Goal: Task Accomplishment & Management: Use online tool/utility

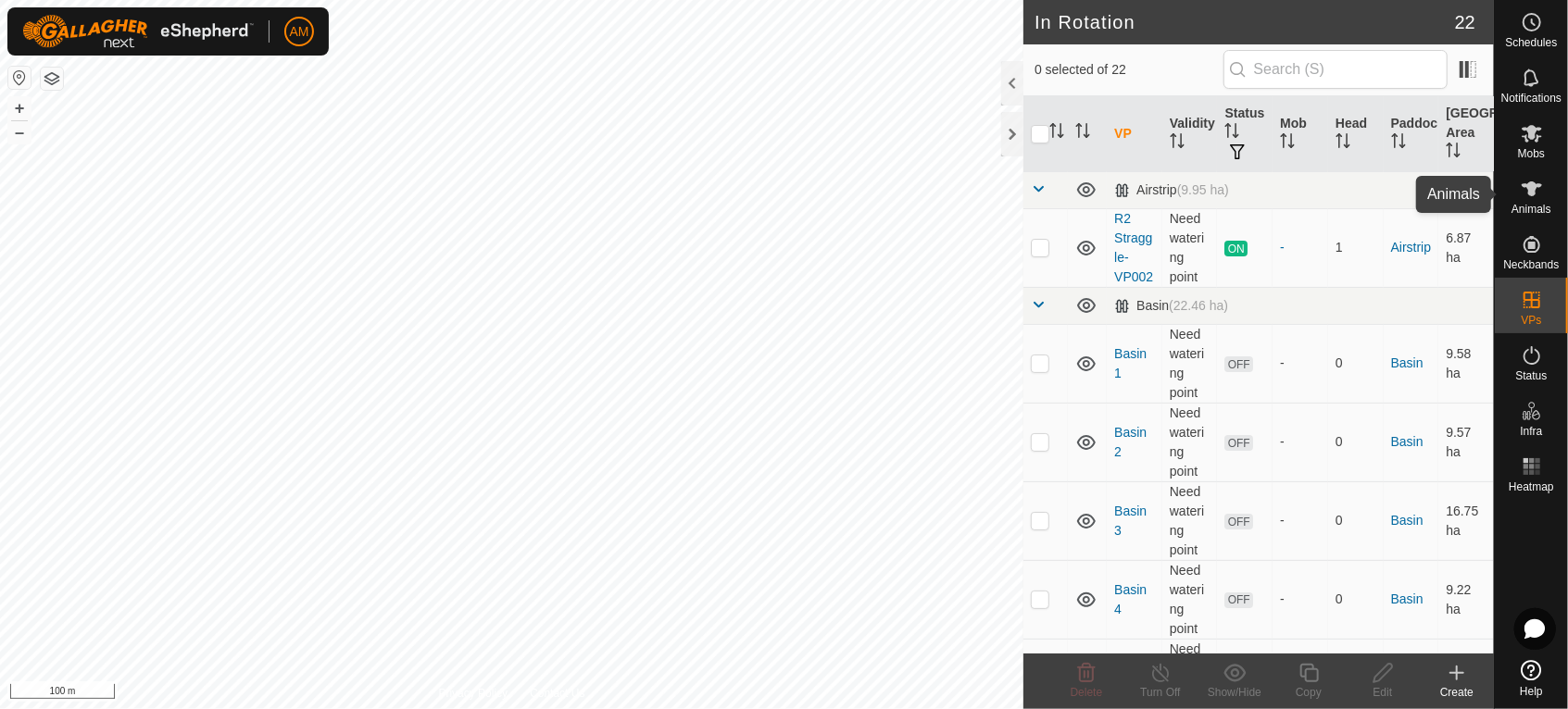
click at [1547, 205] on span "Animals" at bounding box center [1531, 209] width 39 height 12
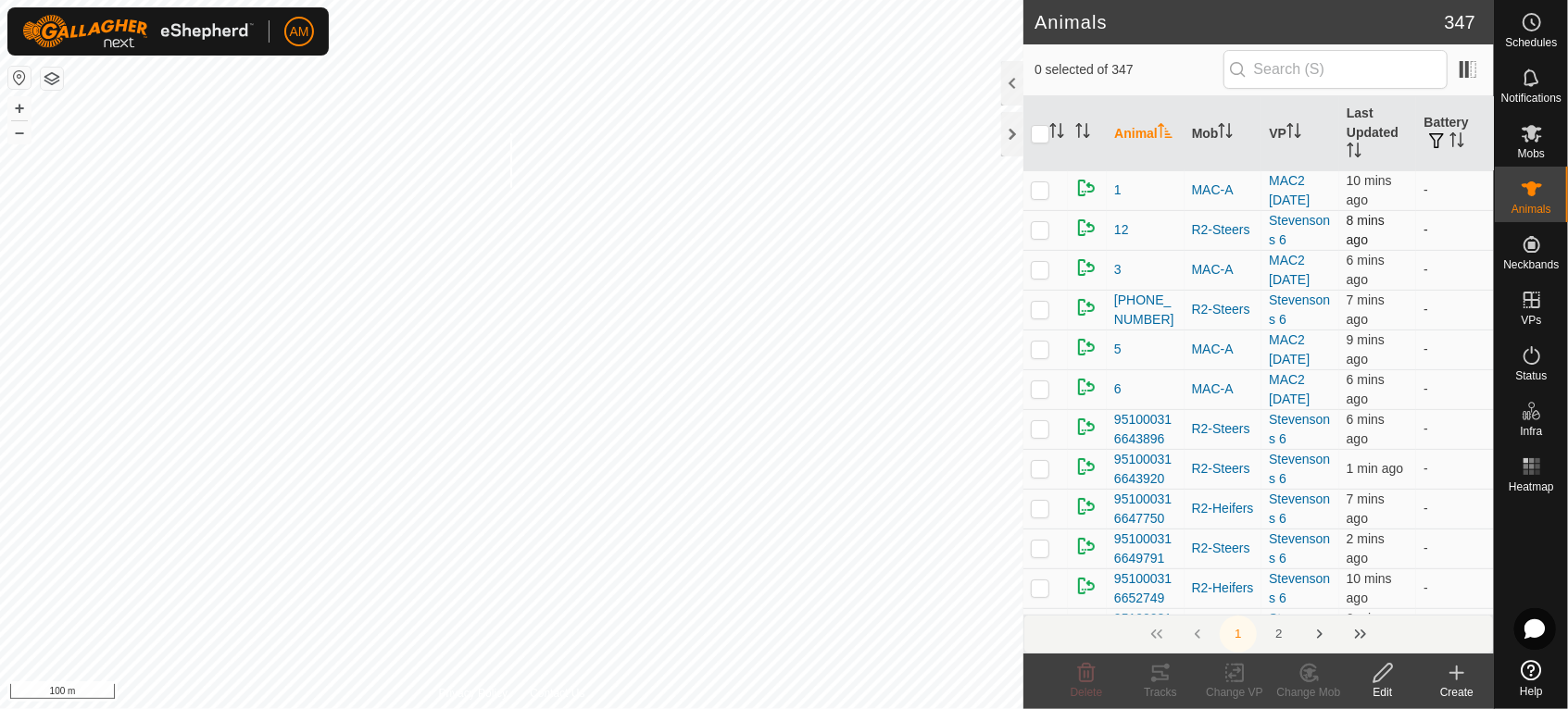
click at [511, 187] on div "951000316670487 1328389873 R2-Steers Stevensons 6 + – ⇧ i 100 m" at bounding box center [511, 354] width 1023 height 709
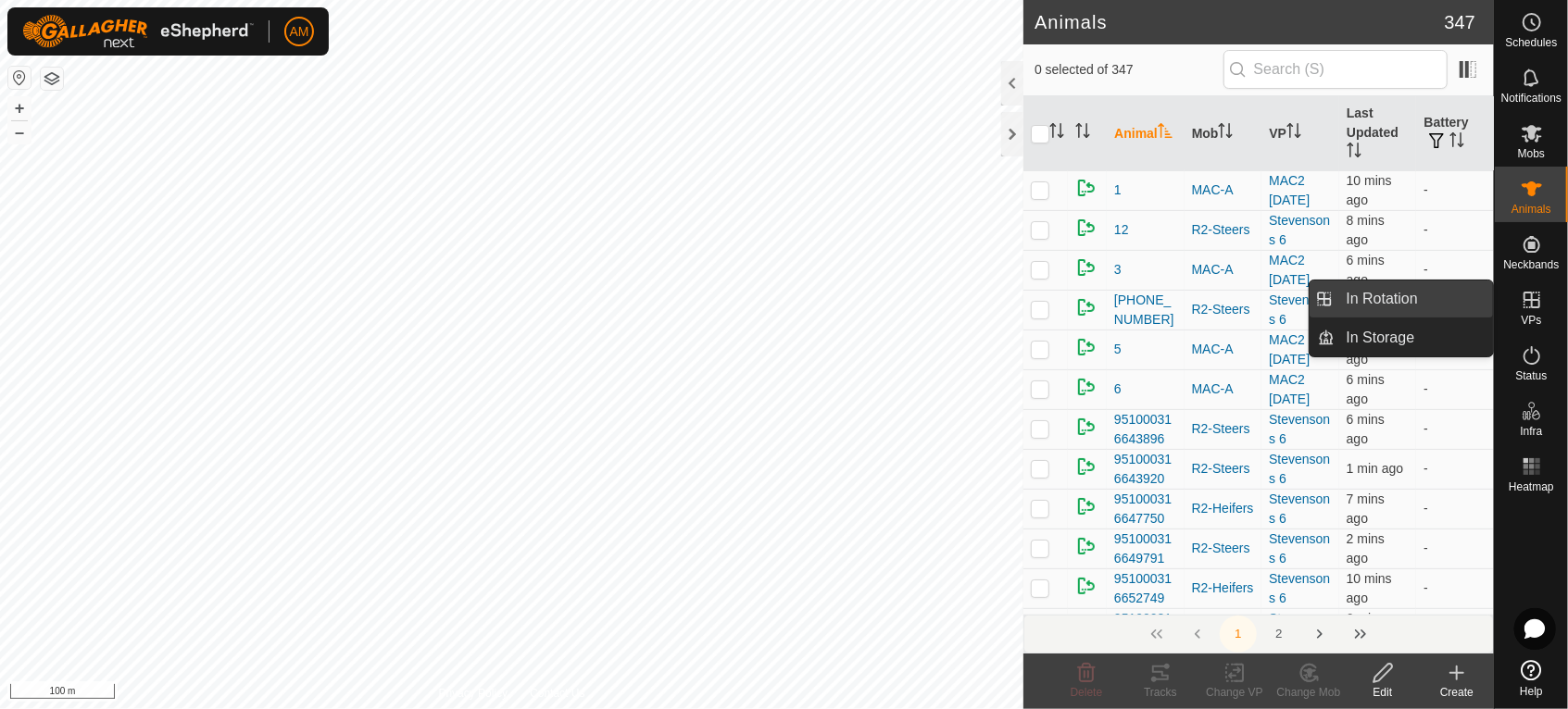
click at [1464, 305] on link "In Rotation" at bounding box center [1414, 298] width 158 height 37
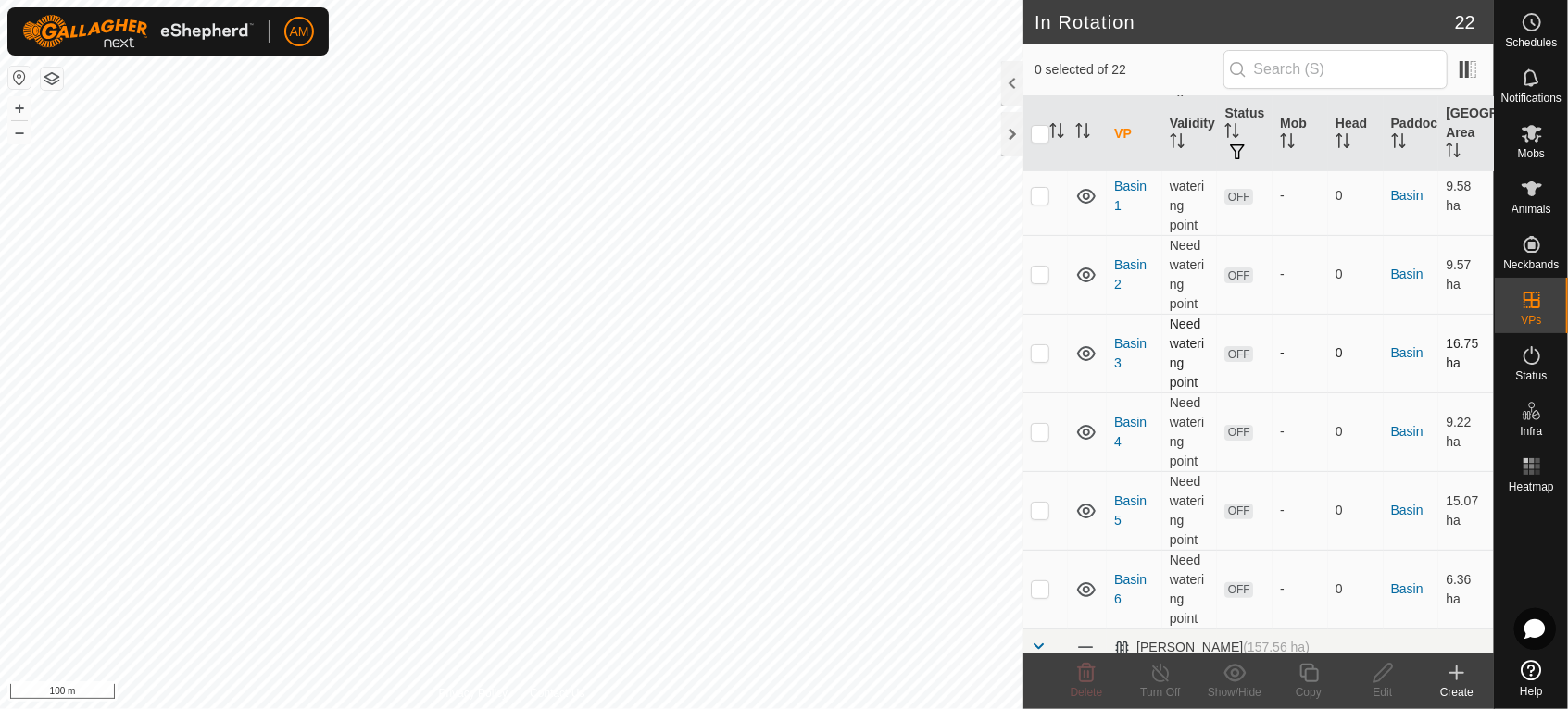
scroll to position [103, 0]
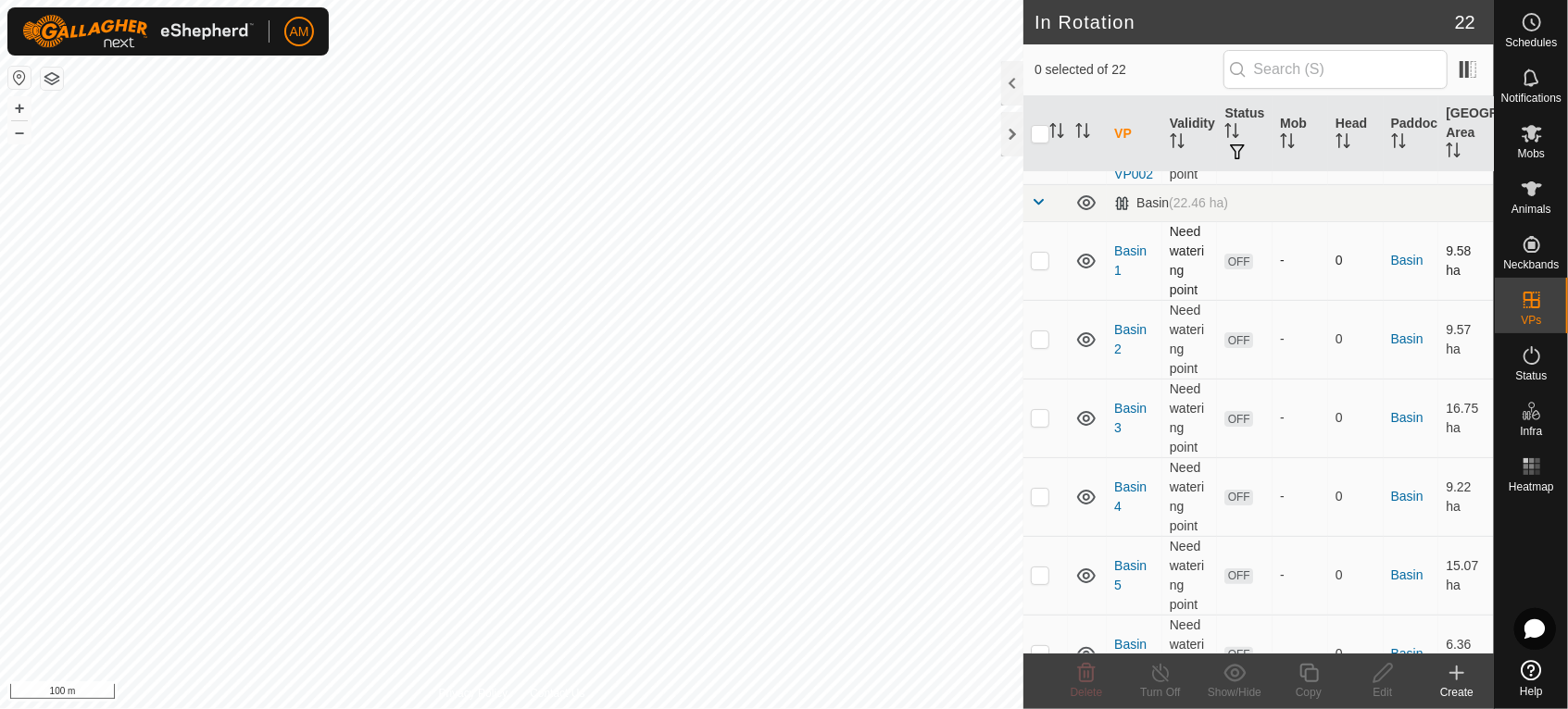
click at [1048, 292] on td at bounding box center [1045, 261] width 44 height 79
checkbox input "true"
click at [1542, 205] on span "Animals" at bounding box center [1531, 209] width 39 height 12
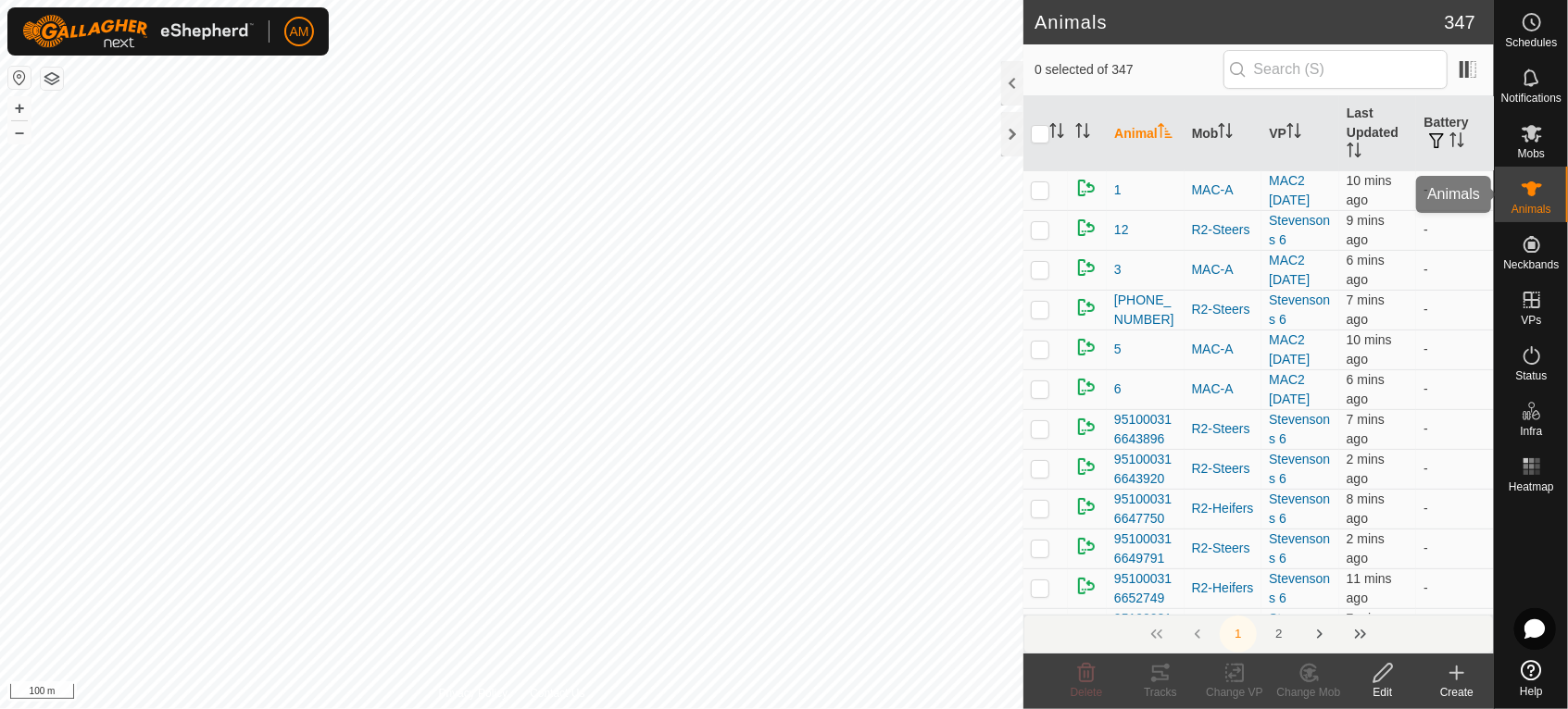
click at [1528, 203] on span "Animals" at bounding box center [1531, 209] width 39 height 12
checkbox input "true"
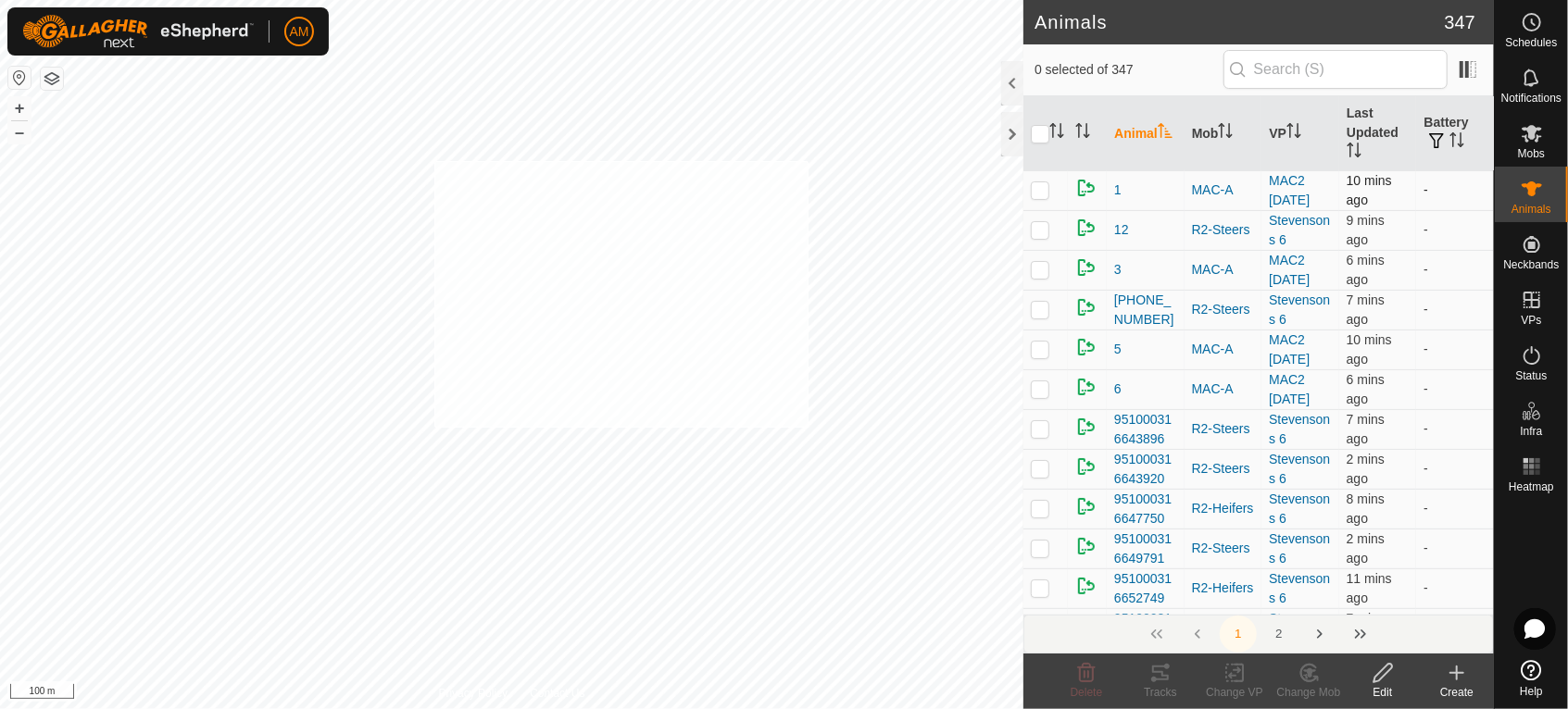
checkbox input "true"
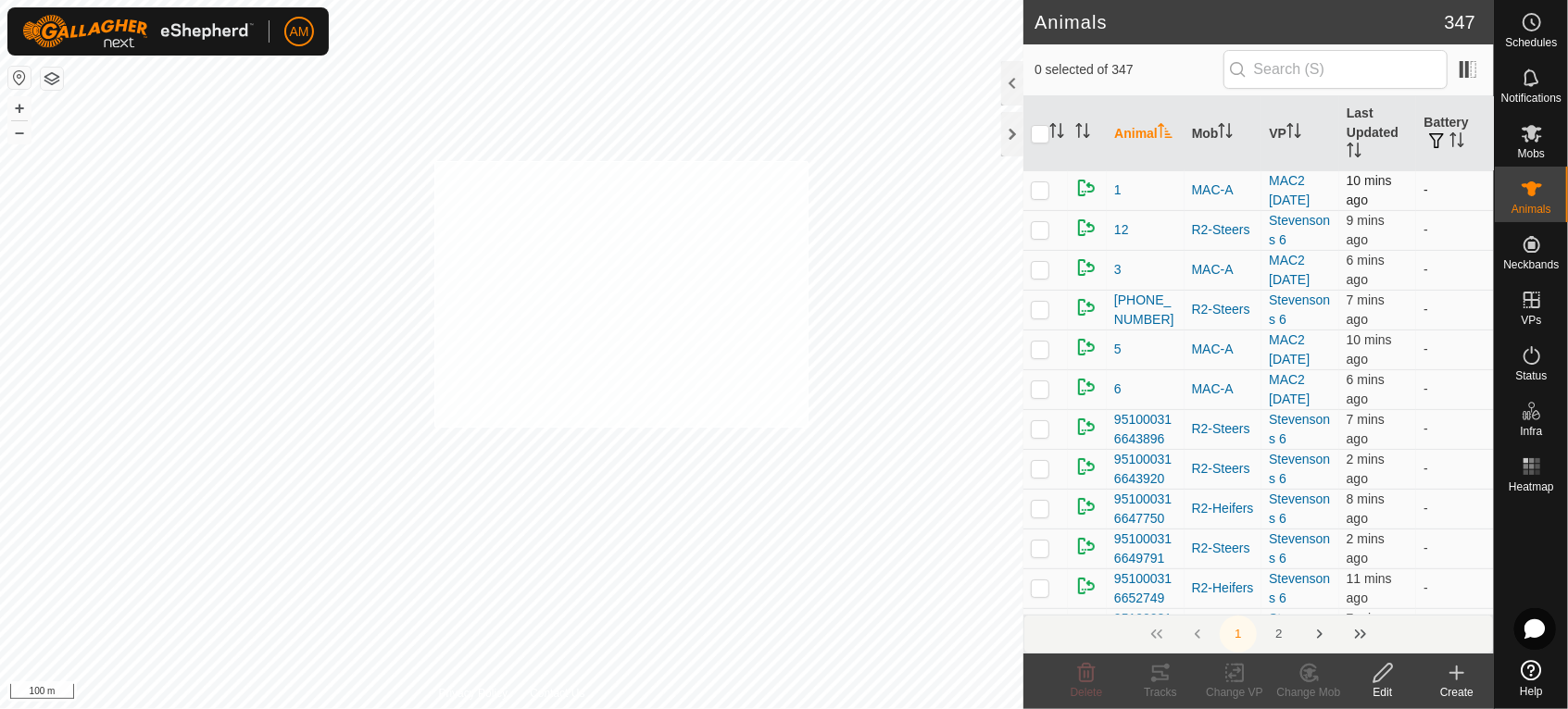
checkbox input "true"
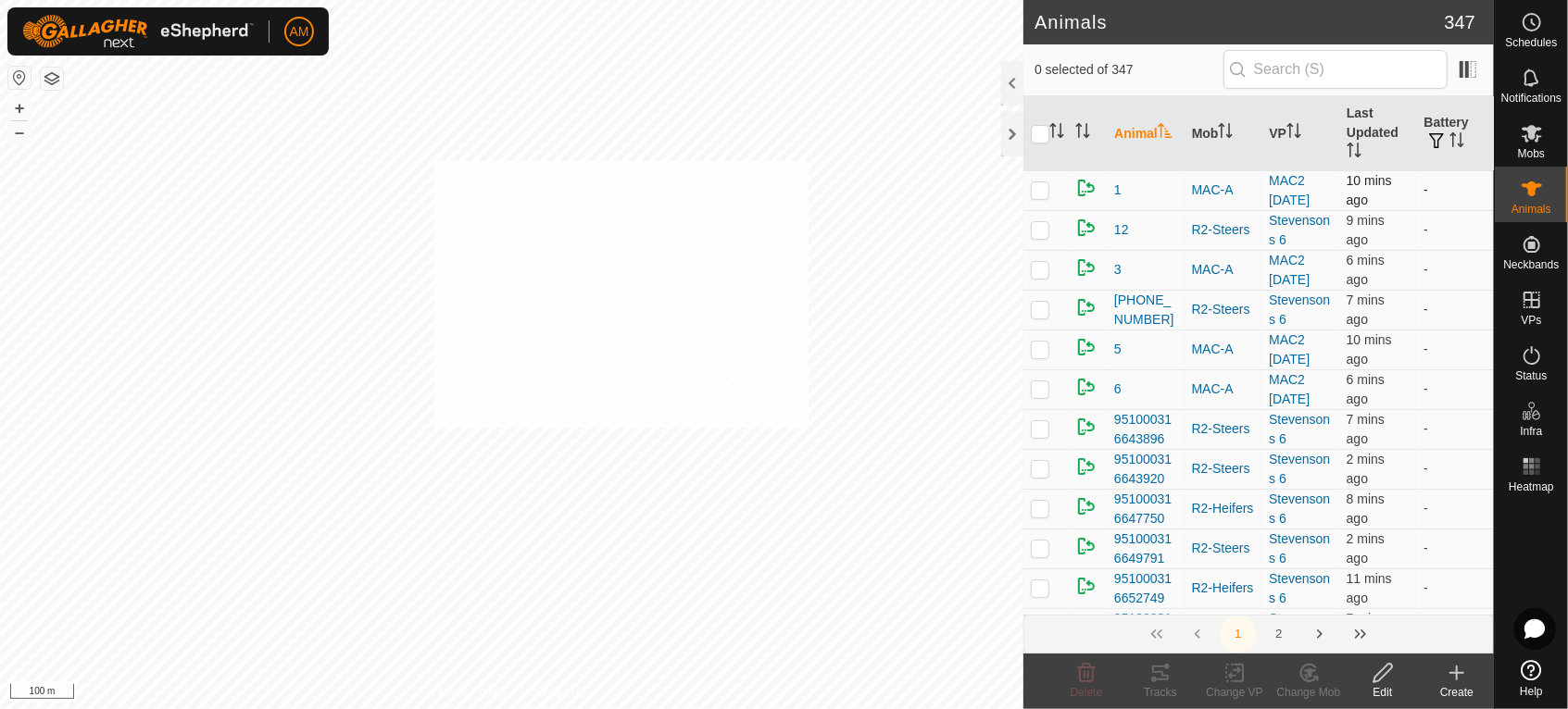
checkbox input "true"
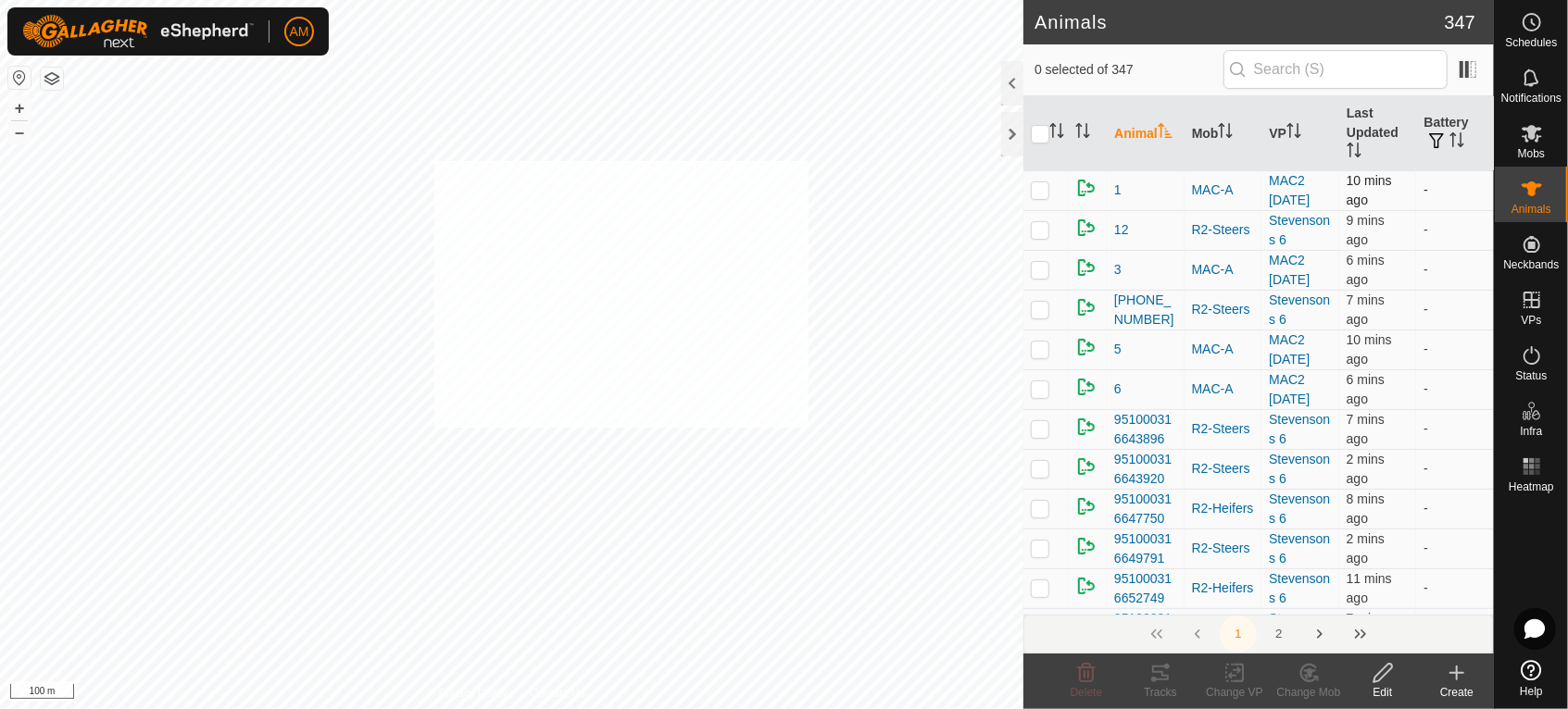
checkbox input "true"
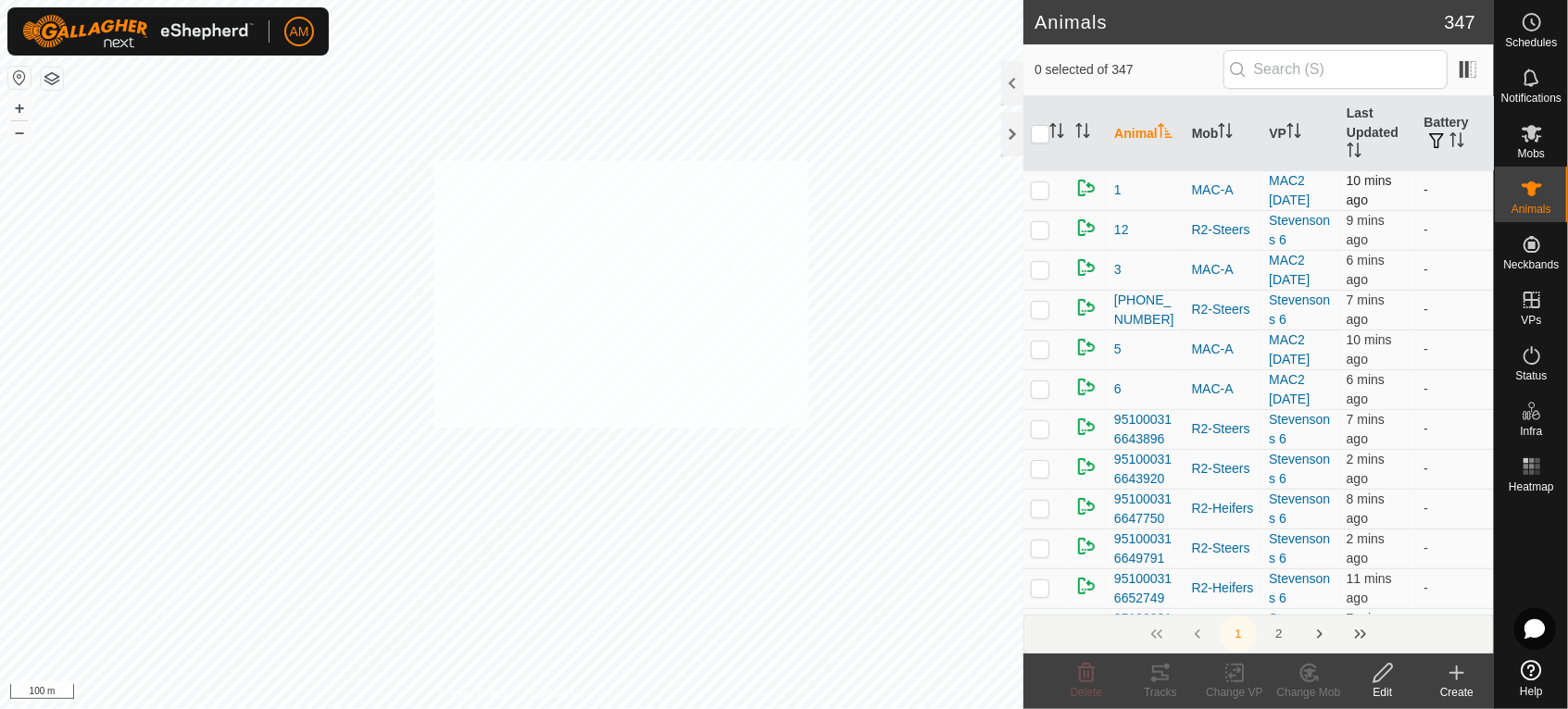
checkbox input "true"
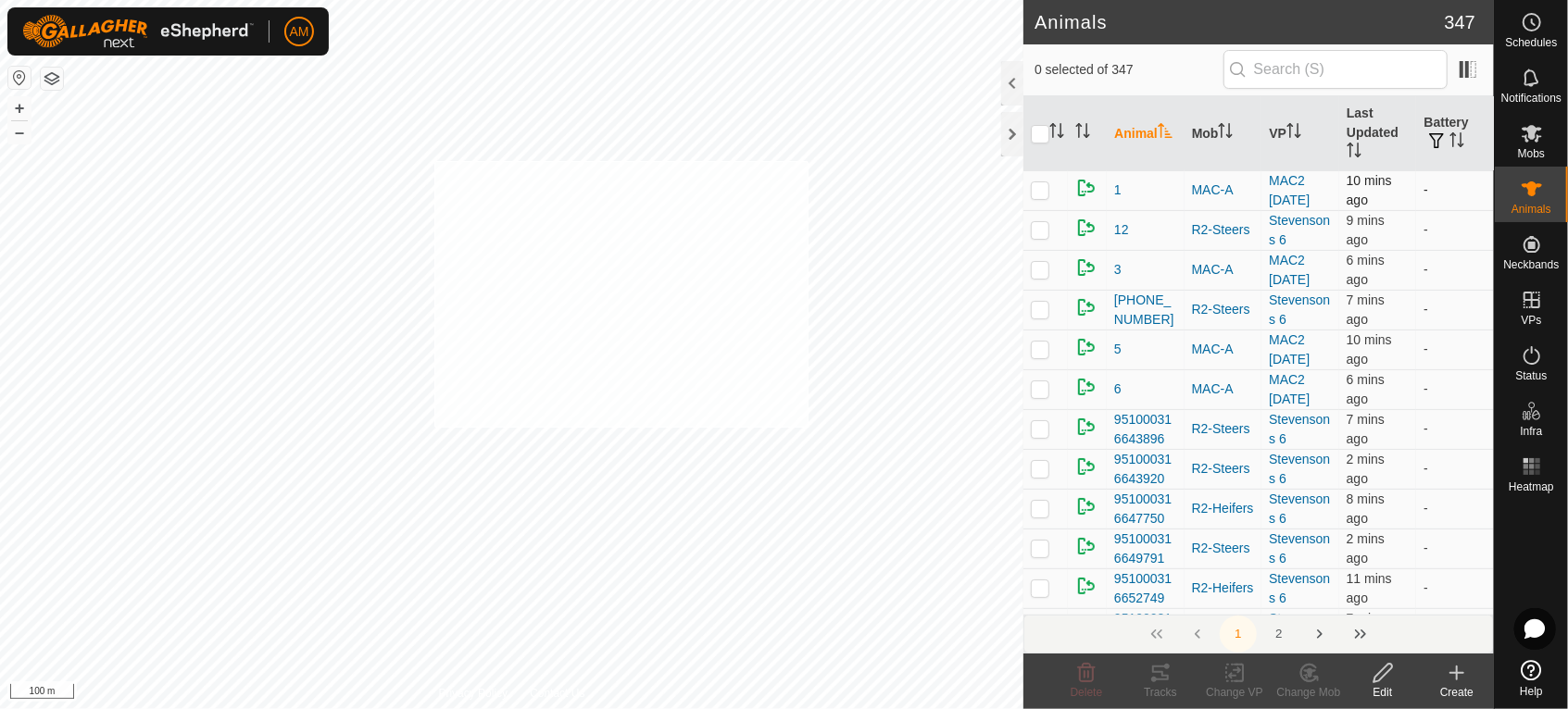
checkbox input "true"
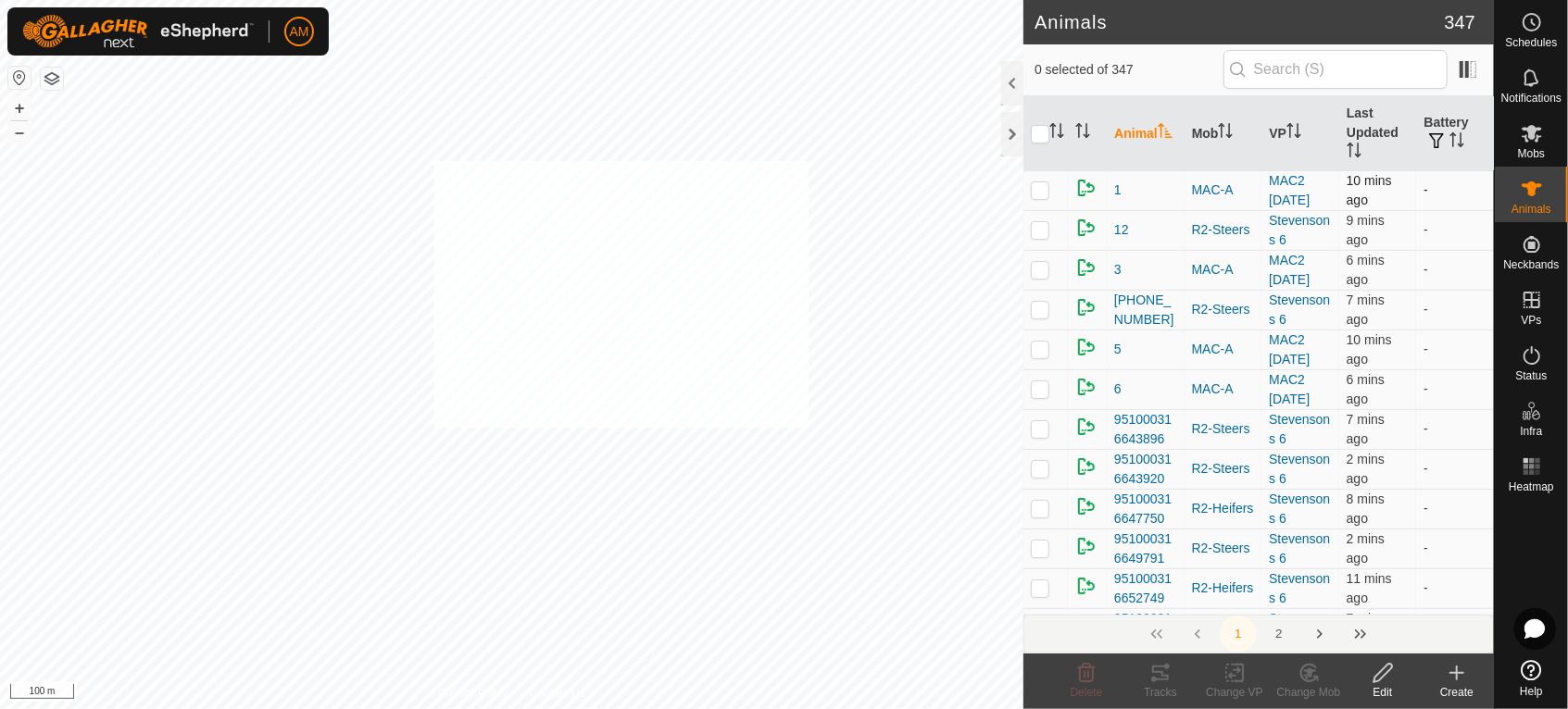
checkbox input "true"
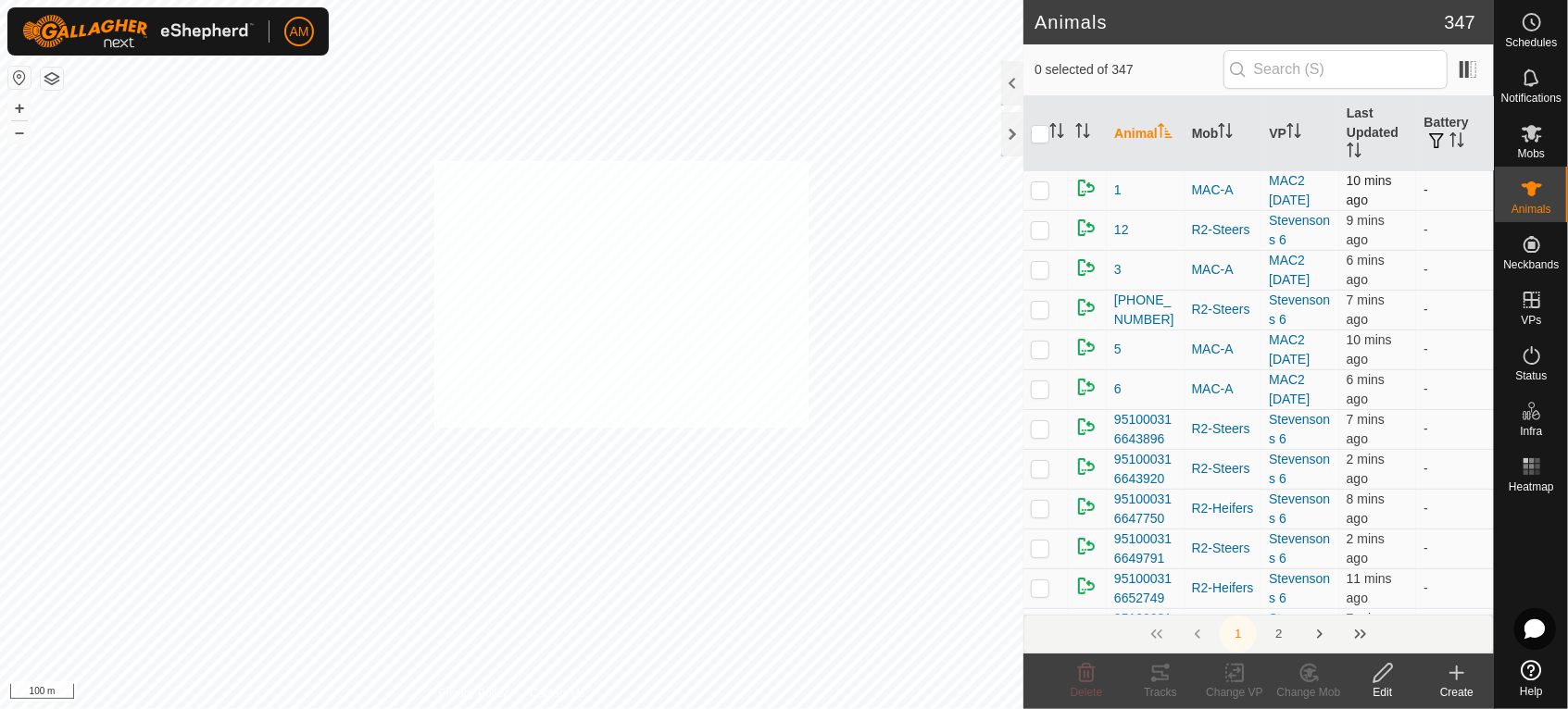
checkbox input "true"
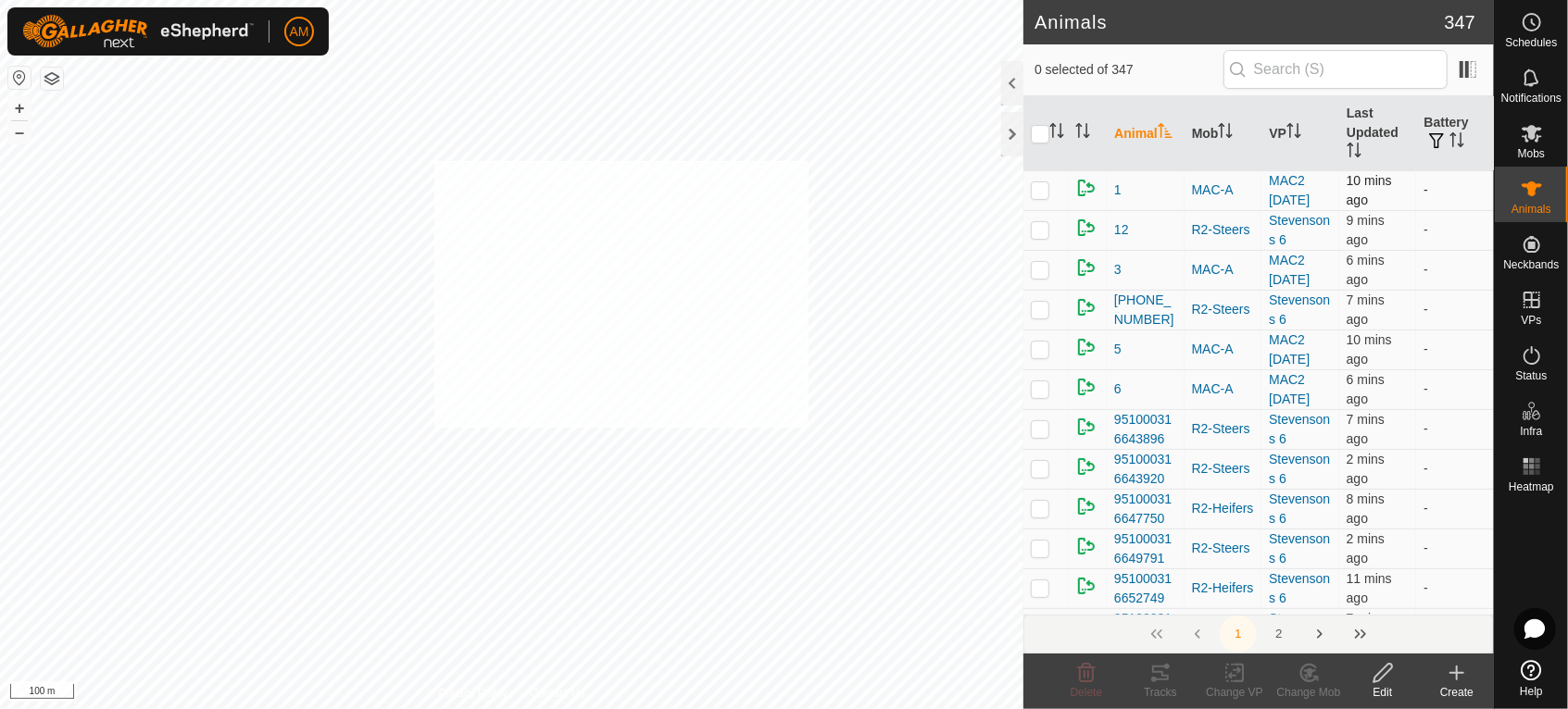
checkbox input "true"
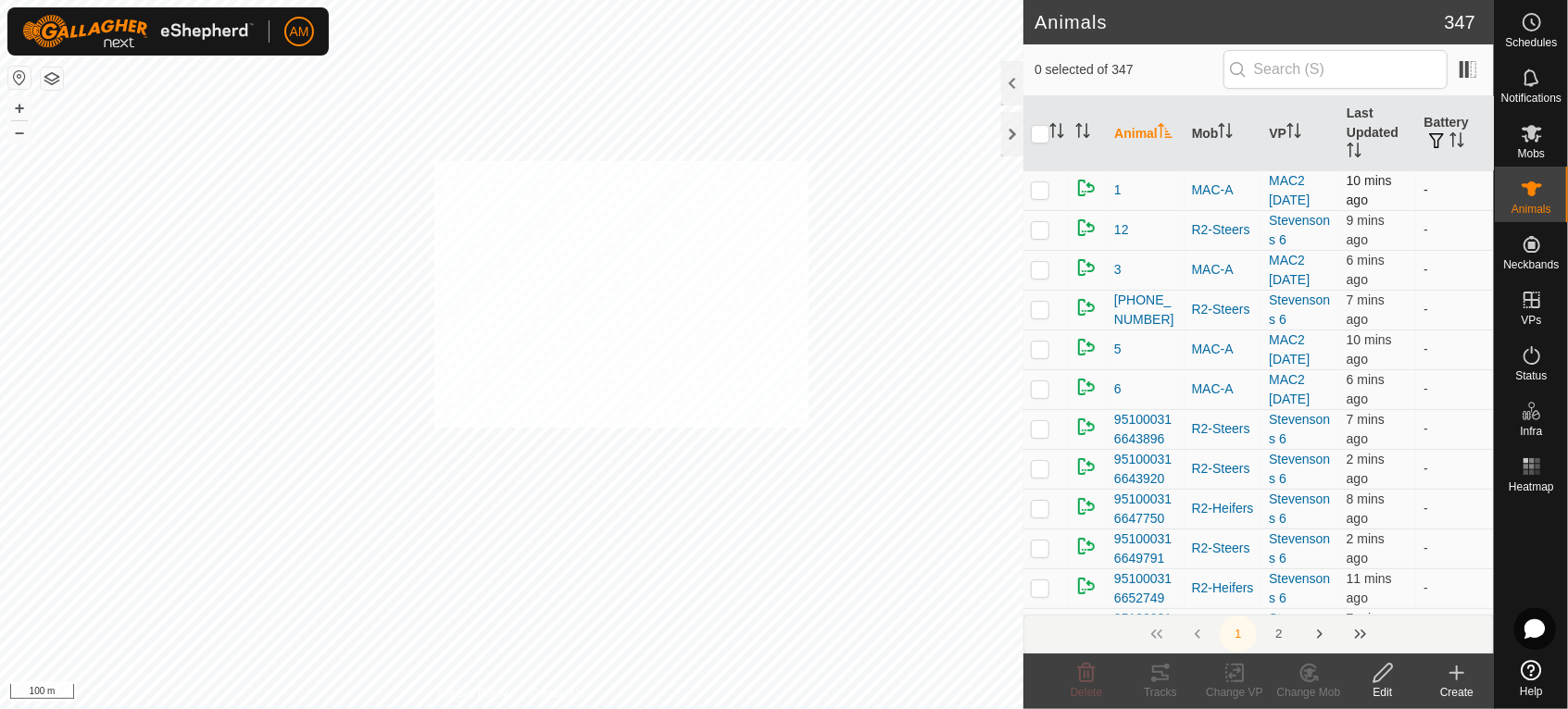
checkbox input "true"
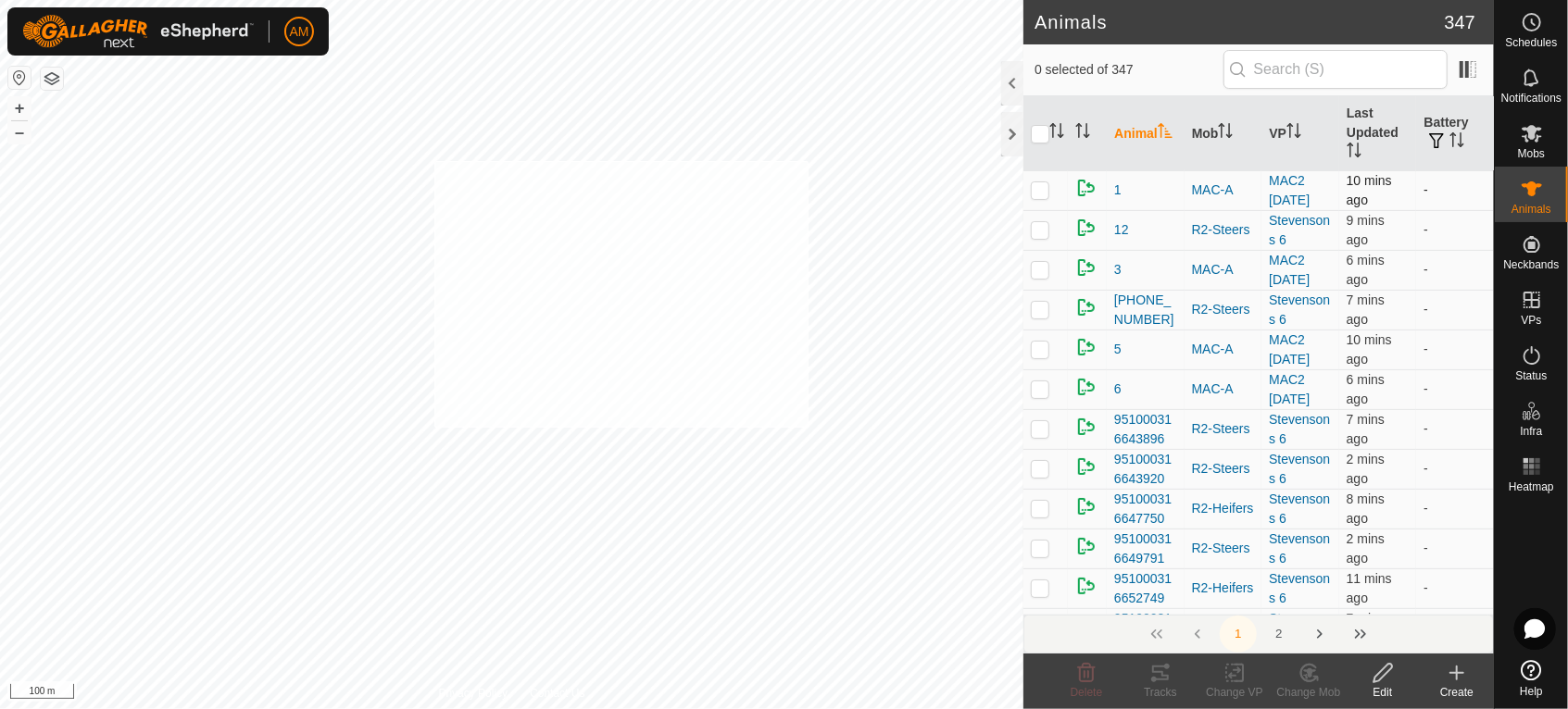
checkbox input "true"
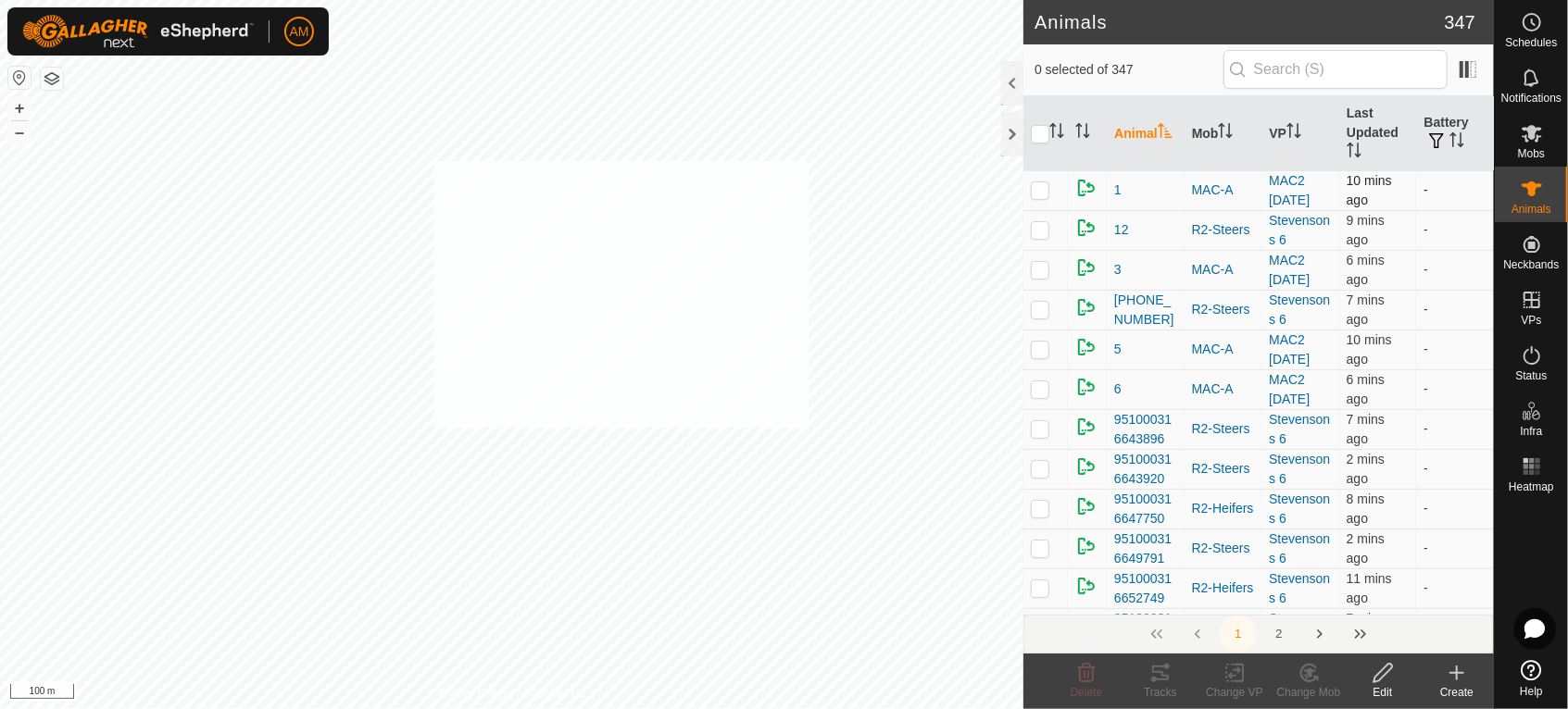
checkbox input "true"
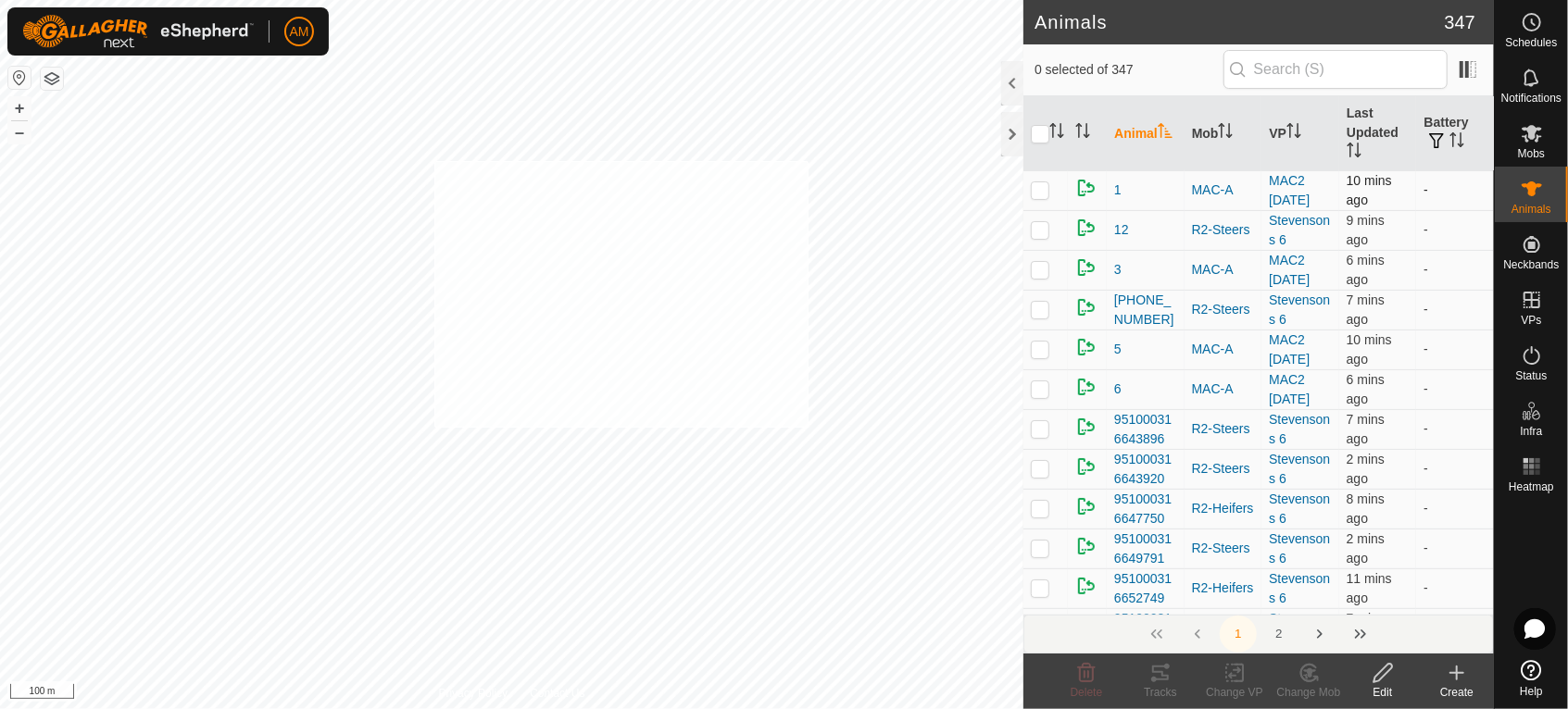
checkbox input "true"
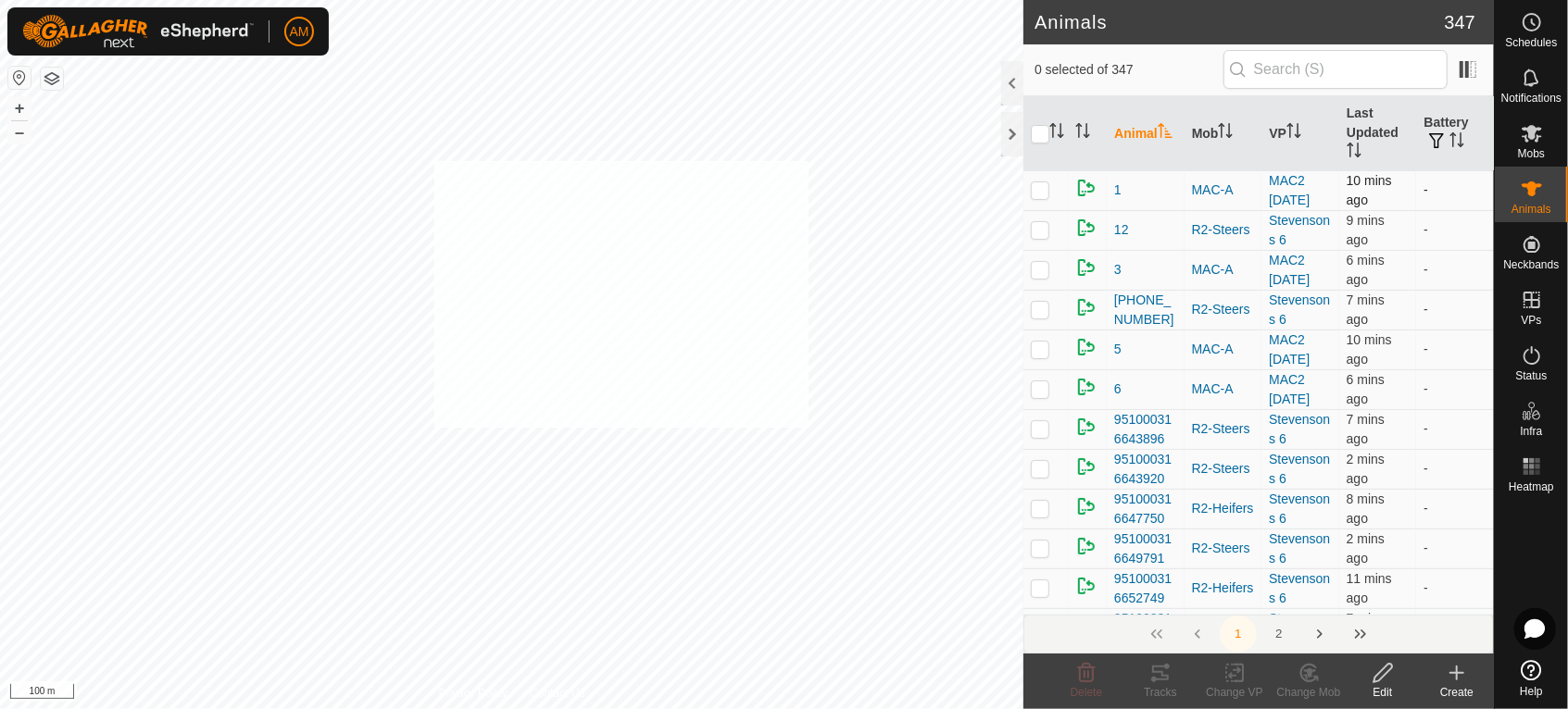
checkbox input "true"
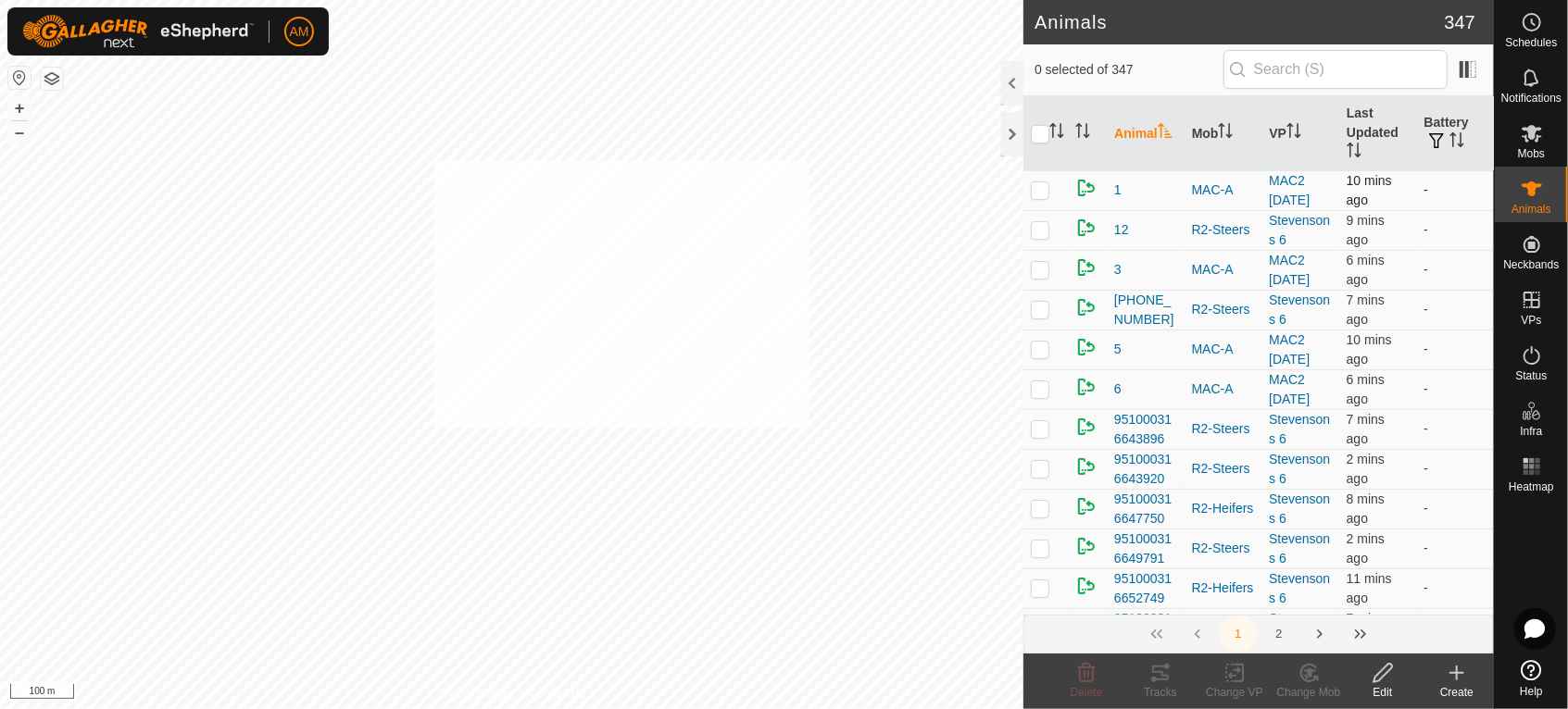
checkbox input "true"
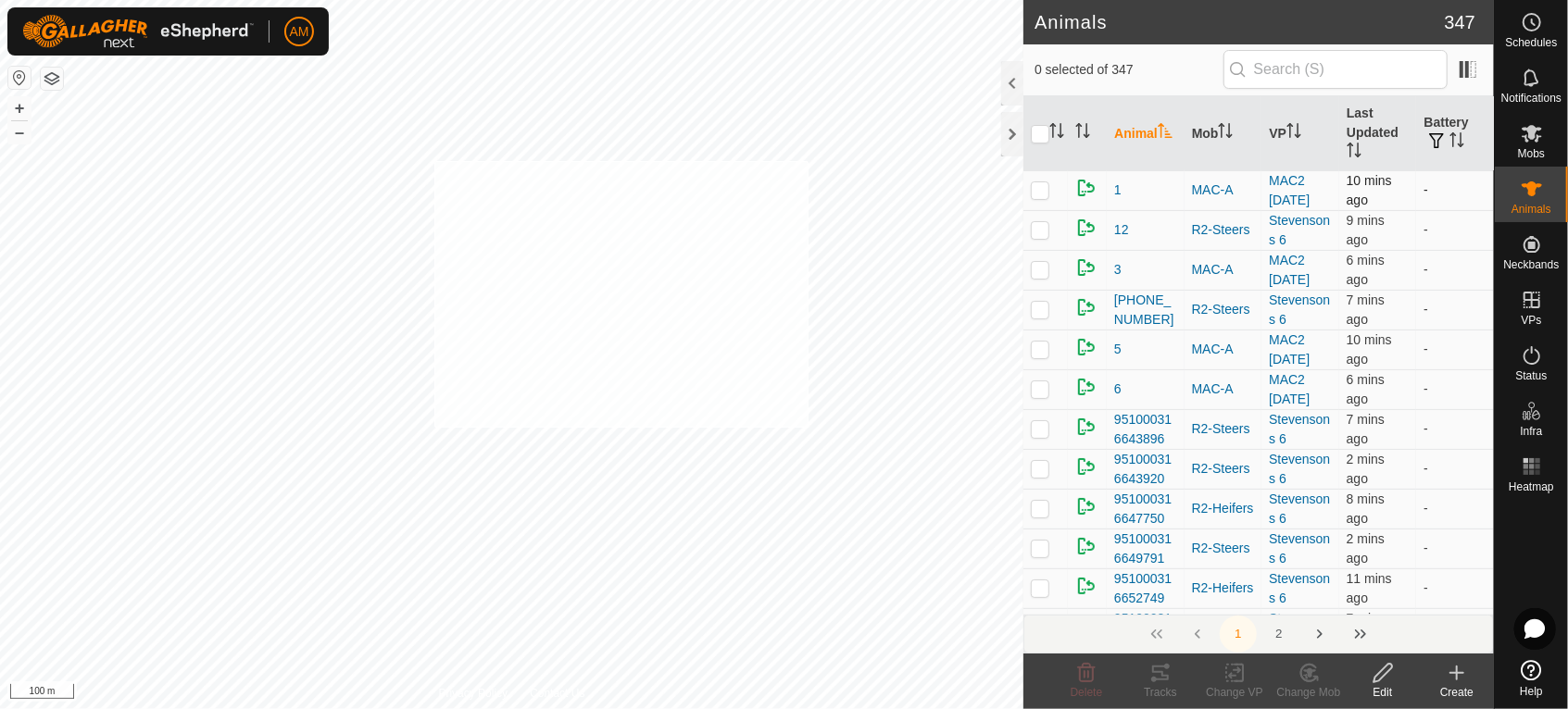
checkbox input "true"
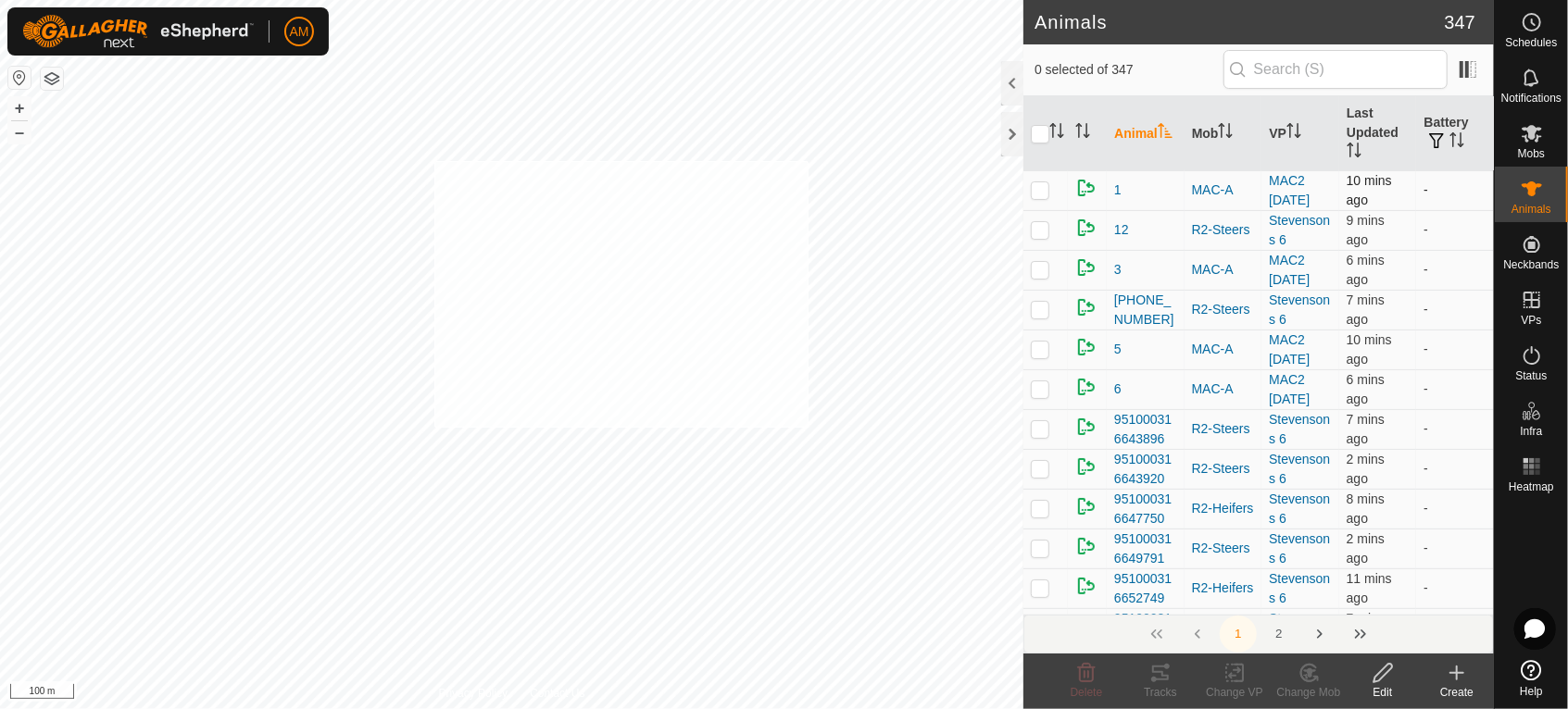
checkbox input "true"
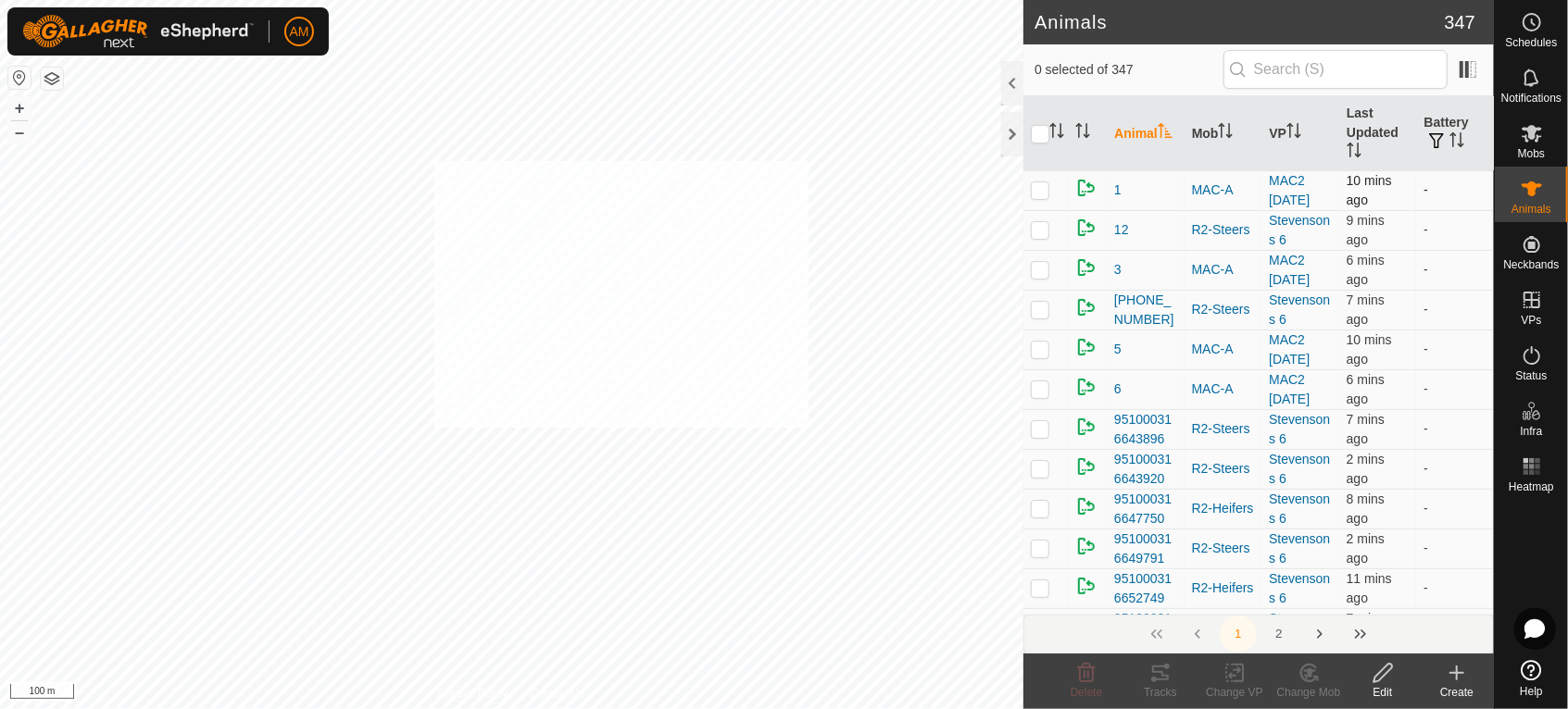
checkbox input "true"
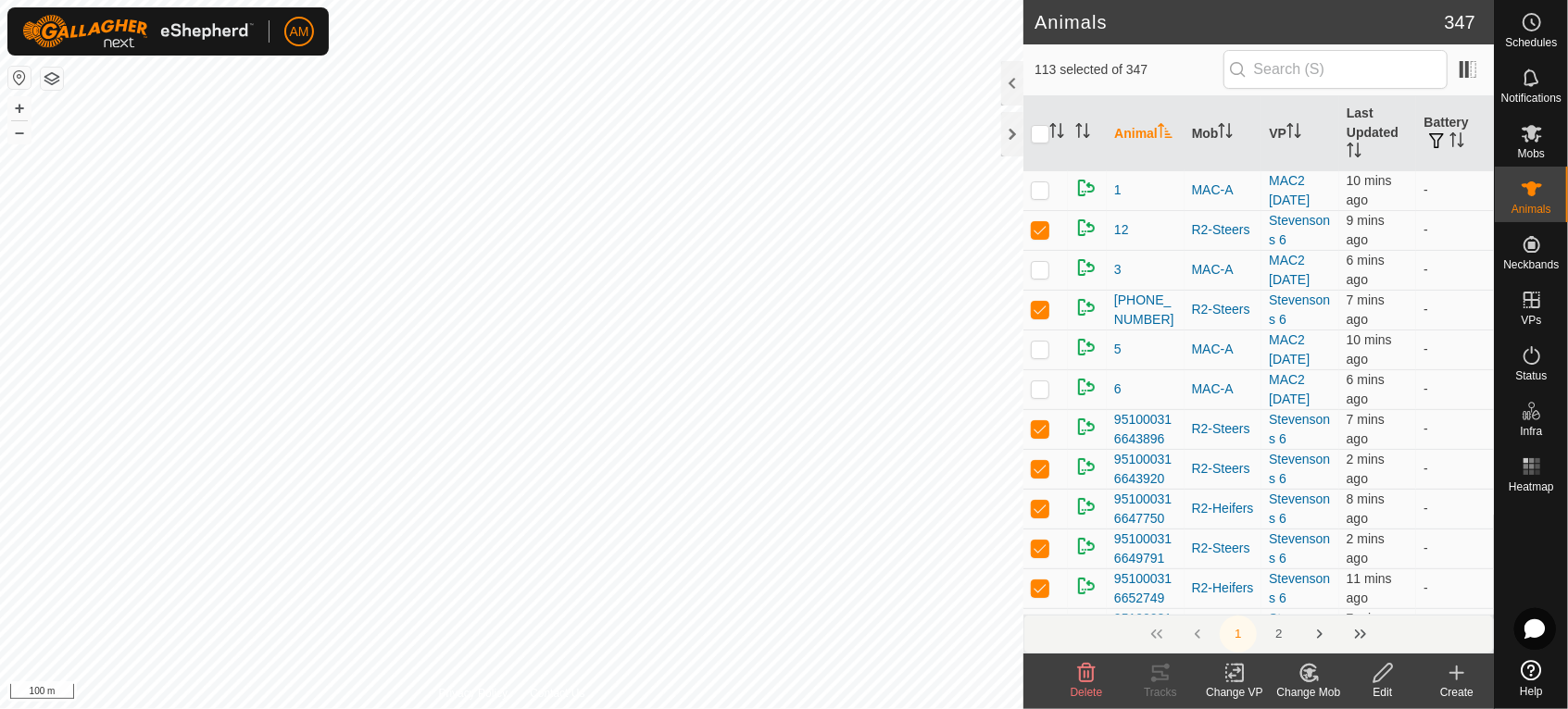
click at [1228, 676] on icon at bounding box center [1235, 673] width 23 height 22
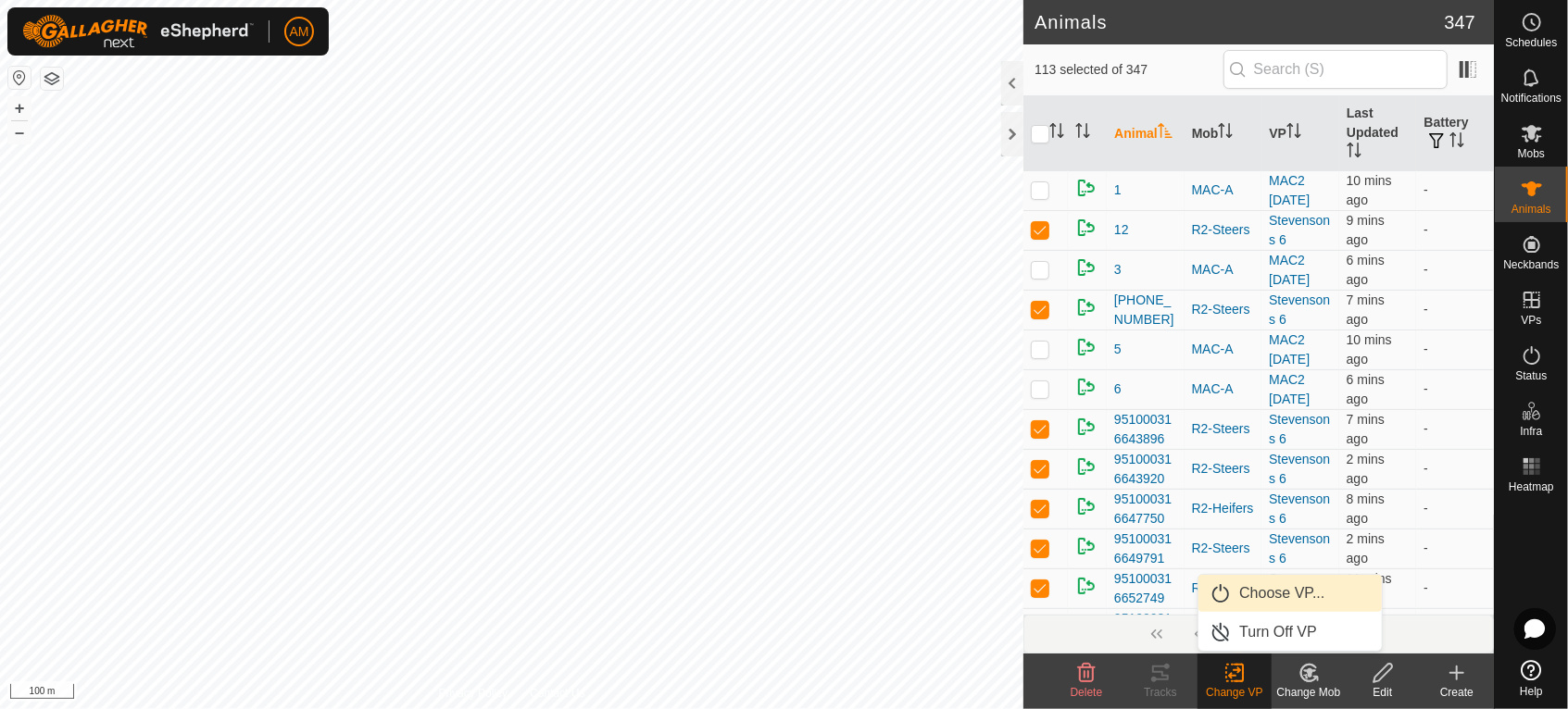
click at [1239, 591] on link "Choose VP..." at bounding box center [1290, 593] width 183 height 37
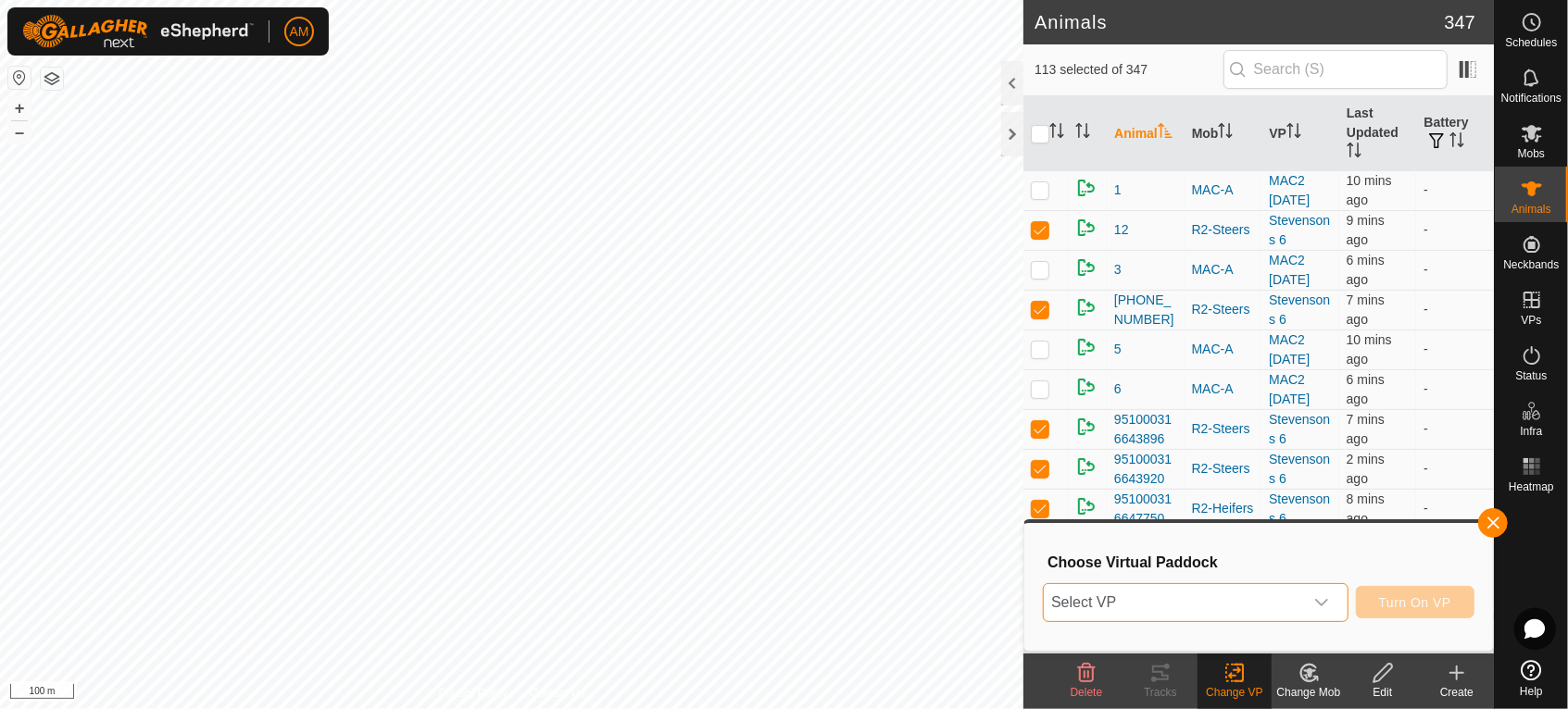
click at [1199, 596] on span "Select VP" at bounding box center [1174, 603] width 259 height 37
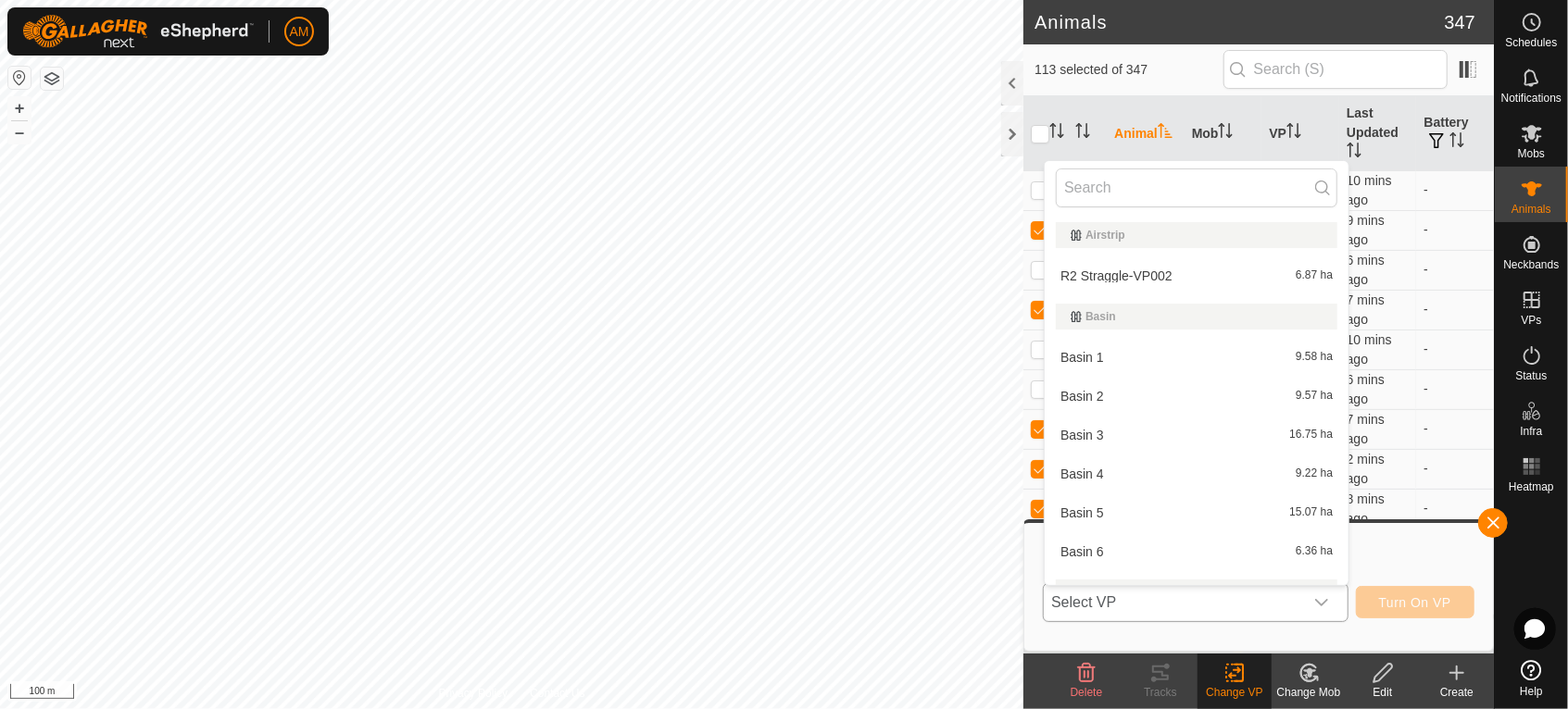
click at [1128, 362] on li "Basin 1 9.58 ha" at bounding box center [1197, 357] width 304 height 37
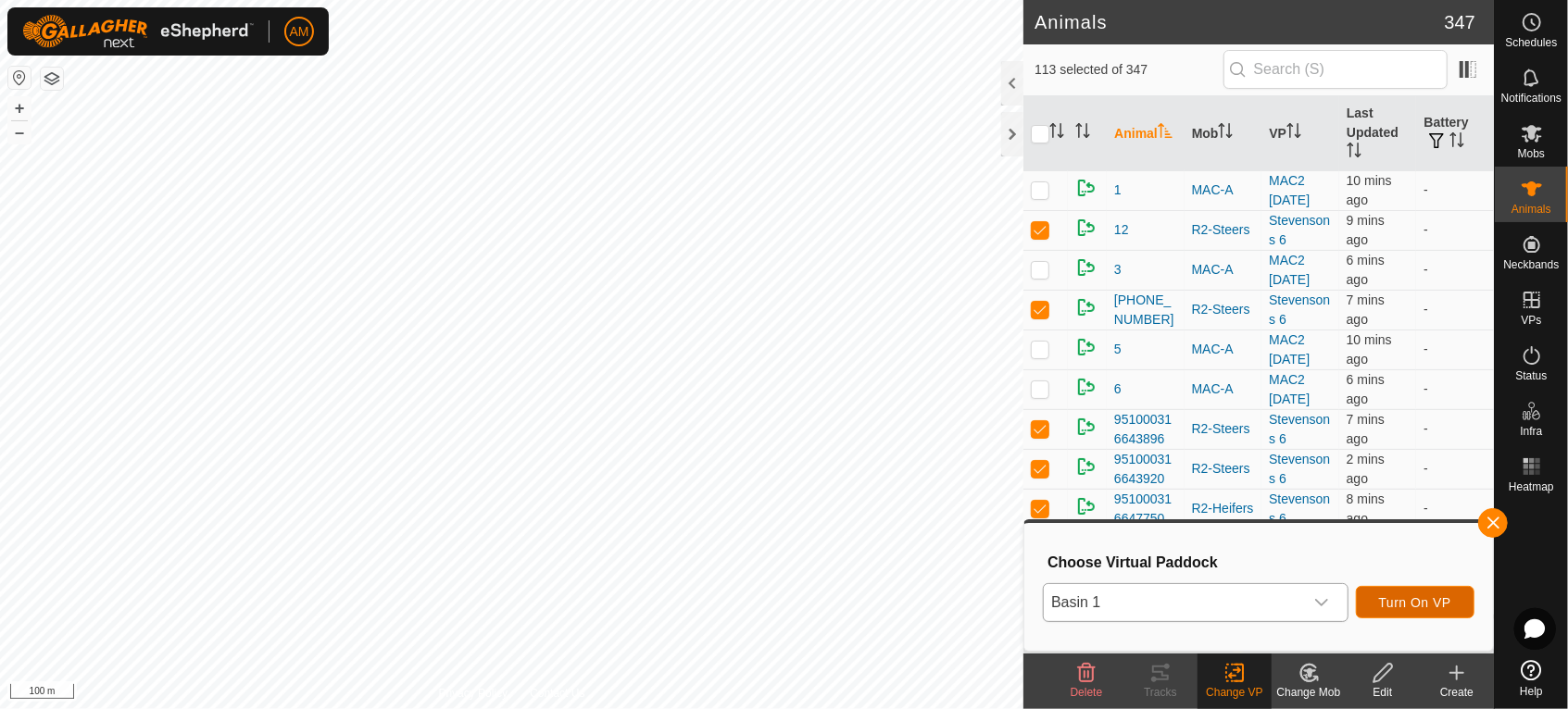
click at [1405, 609] on span "Turn On VP" at bounding box center [1414, 603] width 72 height 14
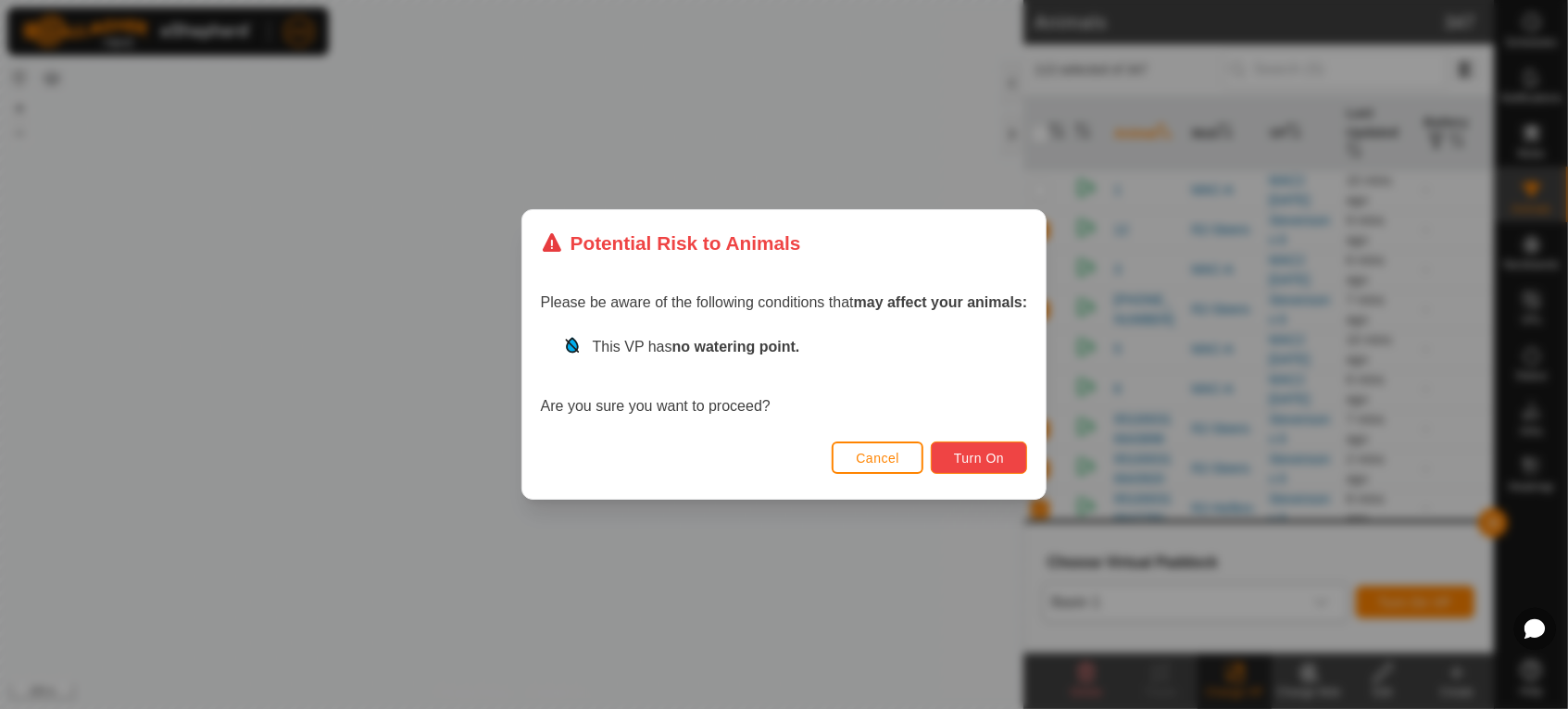
click at [978, 460] on span "Turn On" at bounding box center [979, 458] width 50 height 14
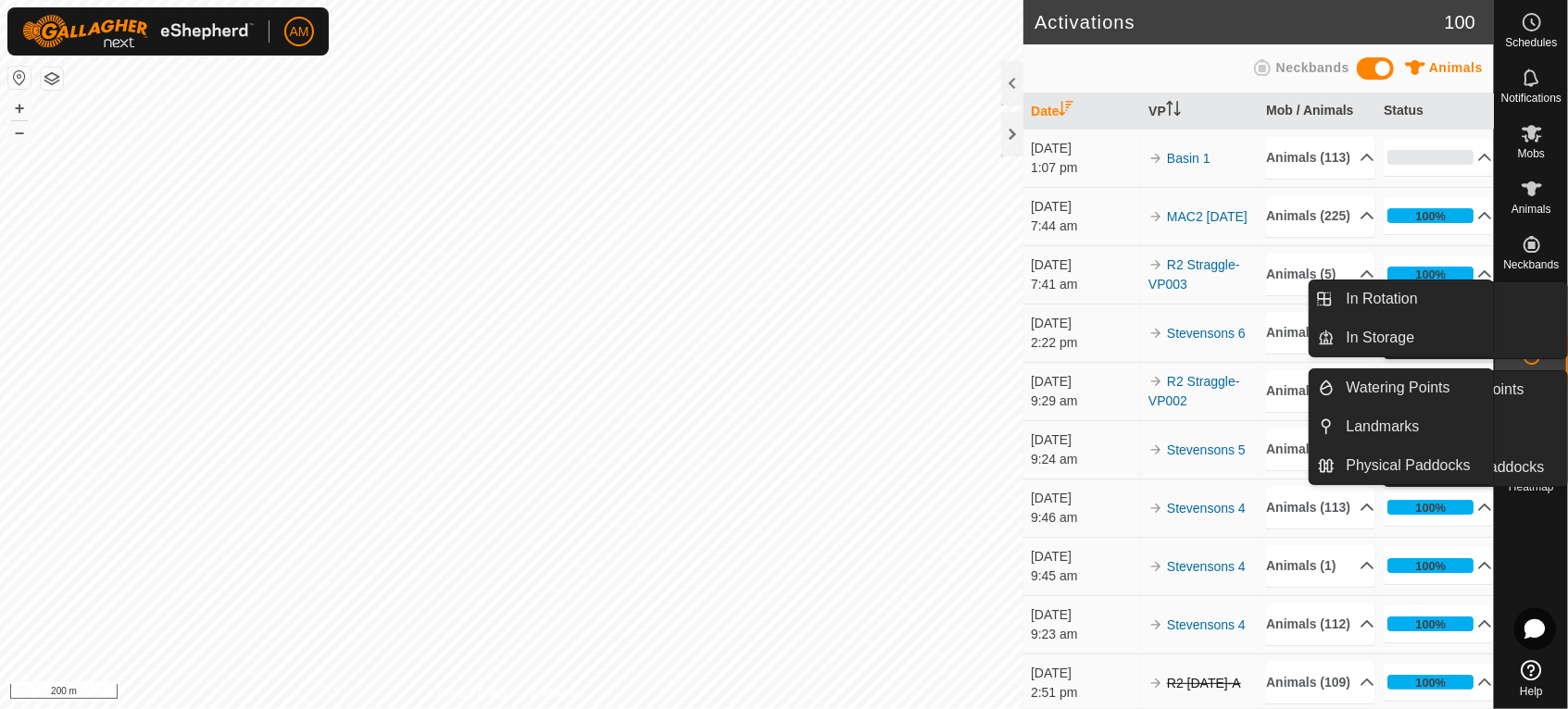
click at [1532, 304] on icon at bounding box center [1532, 299] width 16 height 16
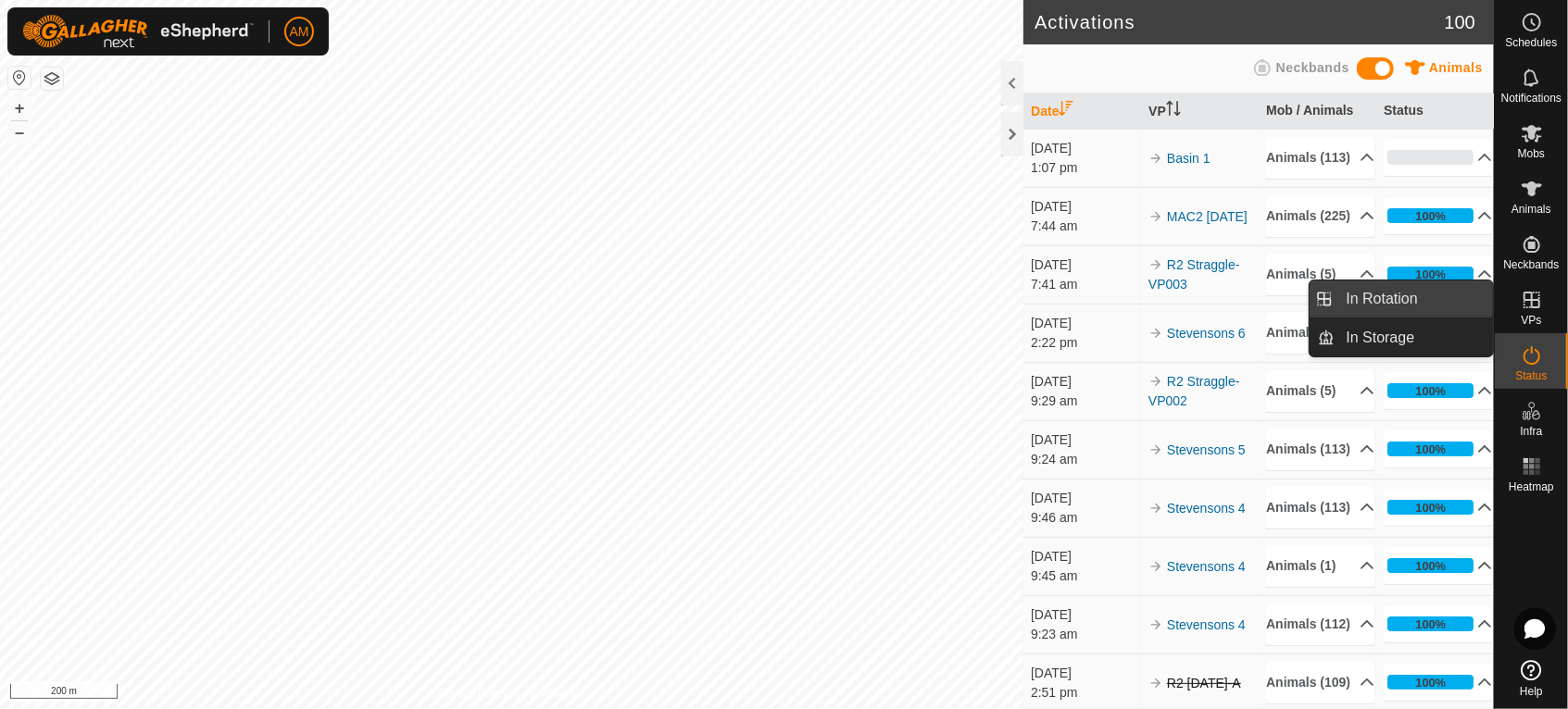
click at [1473, 295] on link "In Rotation" at bounding box center [1414, 298] width 158 height 37
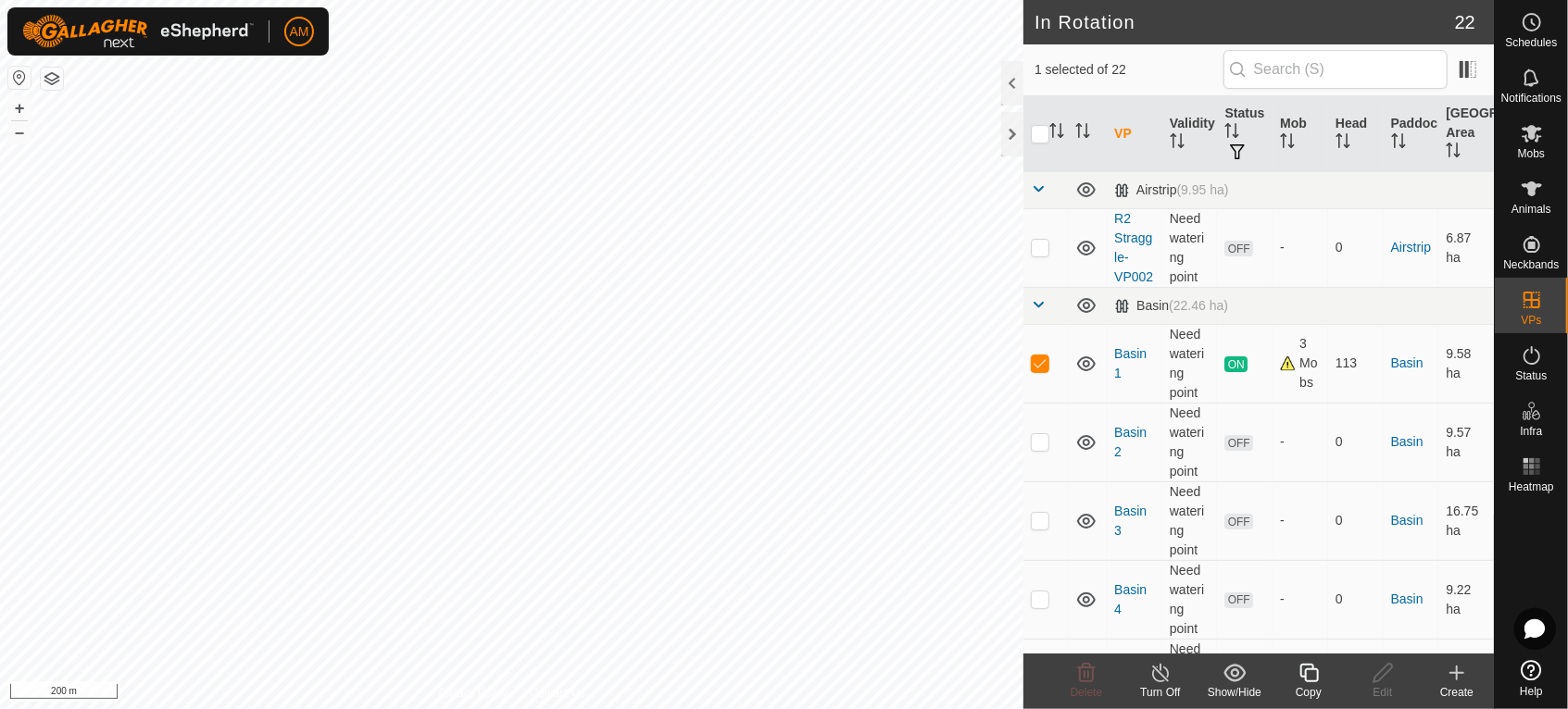
click at [1454, 683] on icon at bounding box center [1457, 673] width 22 height 22
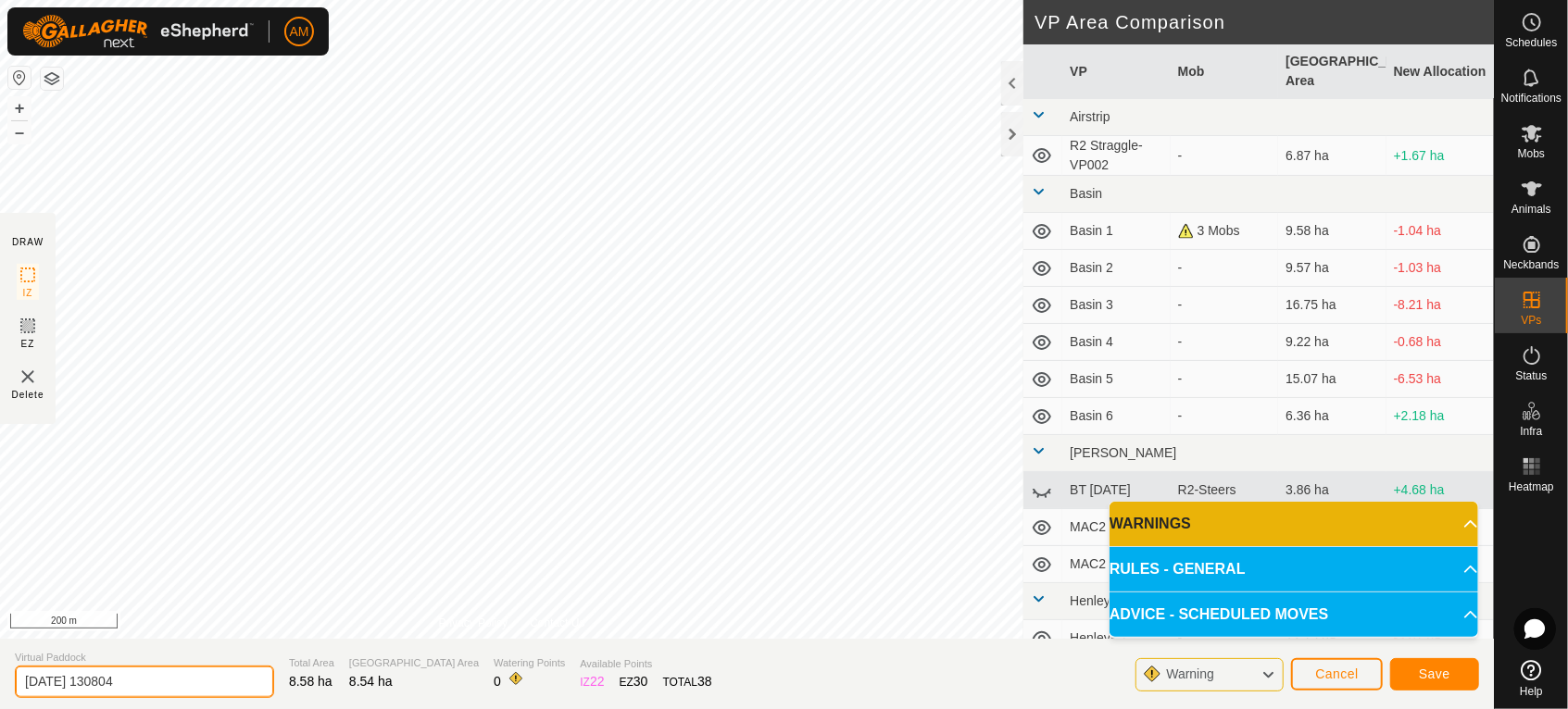
drag, startPoint x: 89, startPoint y: 674, endPoint x: -13, endPoint y: 627, distance: 112.3
click at [0, 627] on html "AM Schedules Notifications Mobs Animals Neckbands VPs Status Infra Heatmap Help…" at bounding box center [784, 354] width 1568 height 709
type input "Wheels 1"
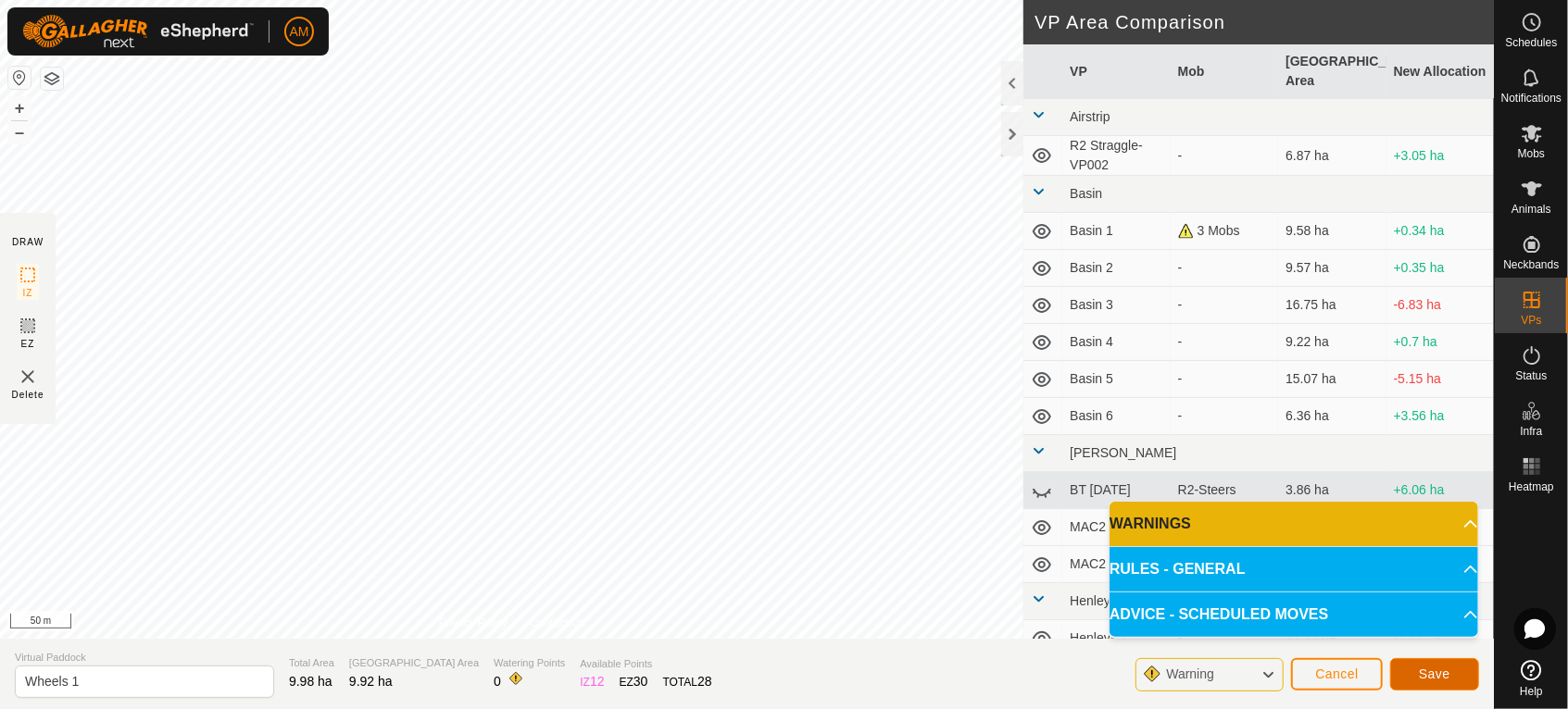
click at [1422, 663] on button "Save" at bounding box center [1435, 674] width 89 height 33
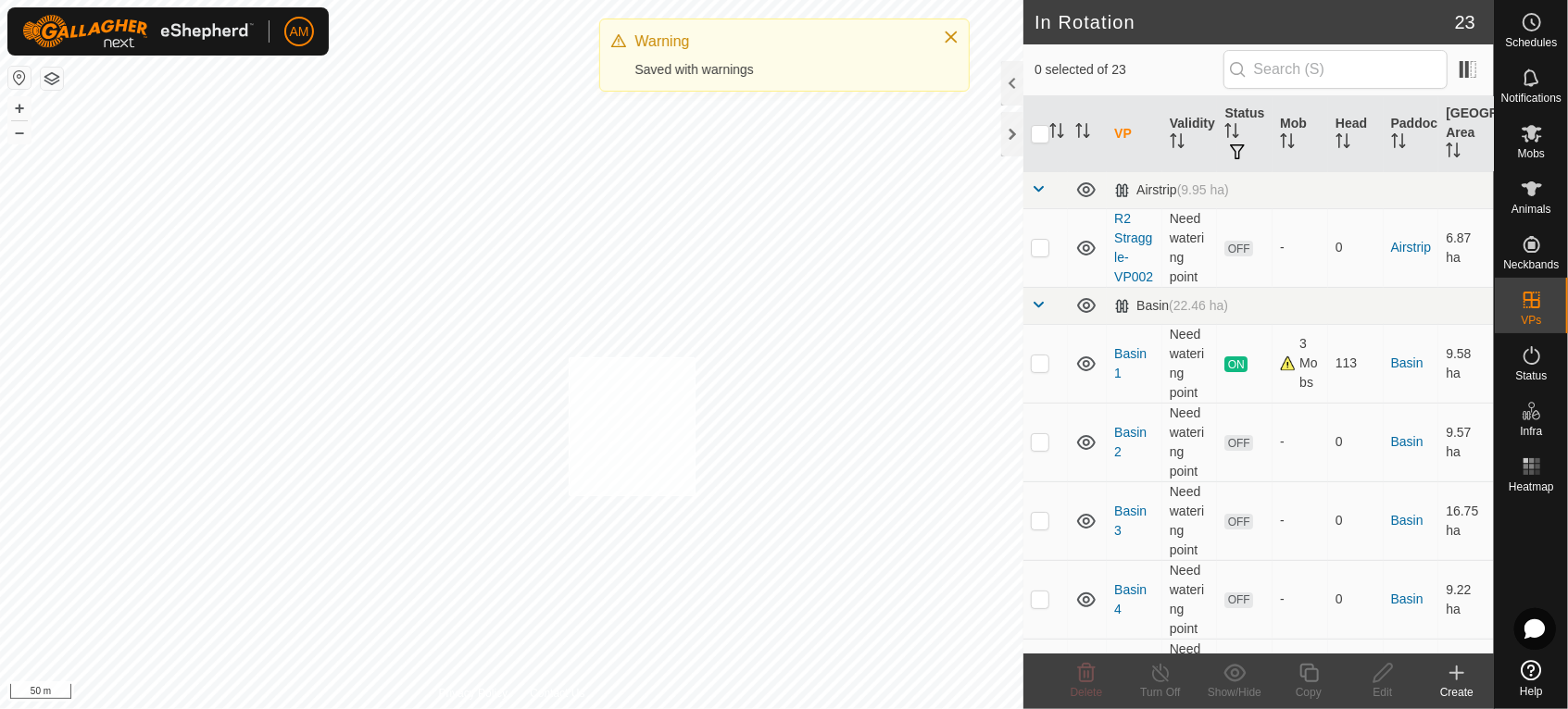
checkbox input "true"
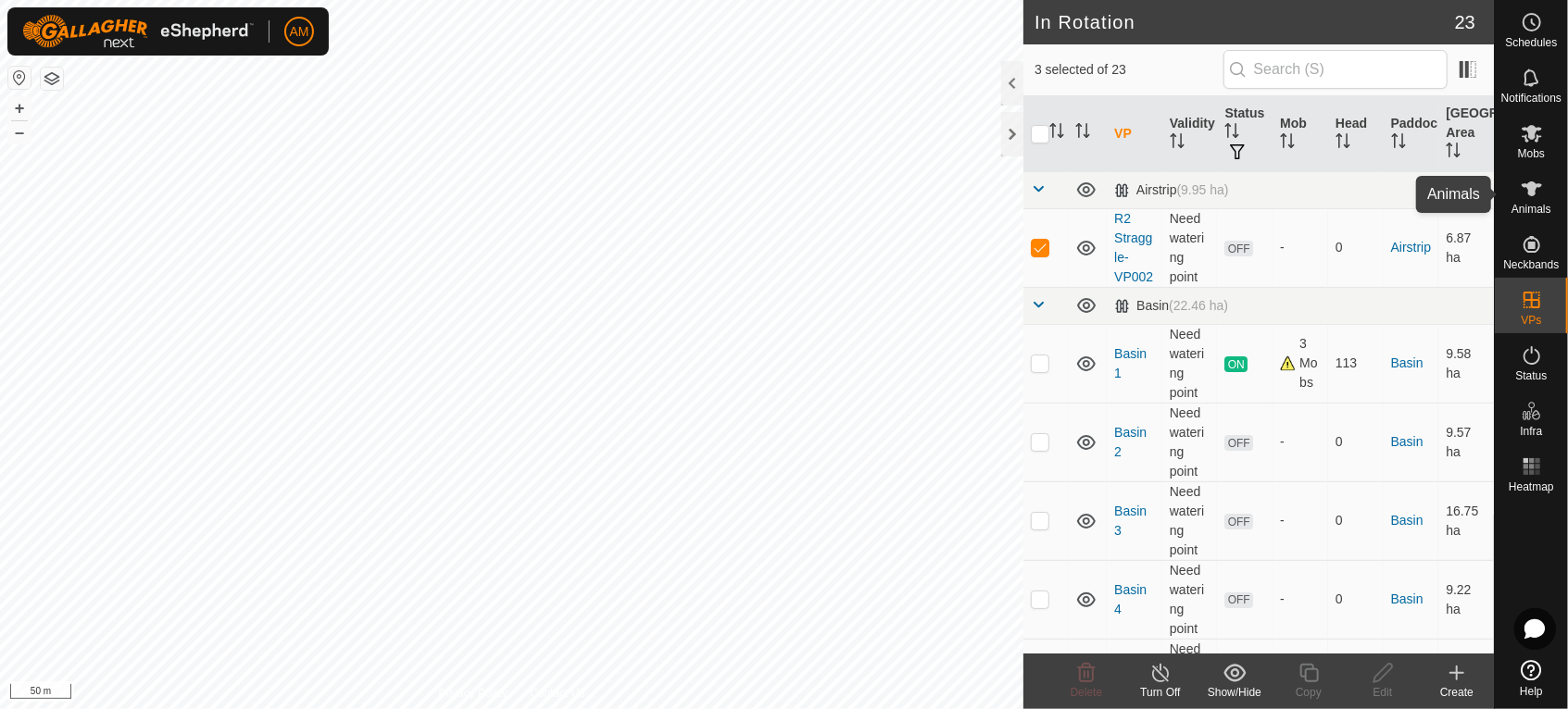
click at [1550, 198] on div "Animals" at bounding box center [1532, 195] width 73 height 56
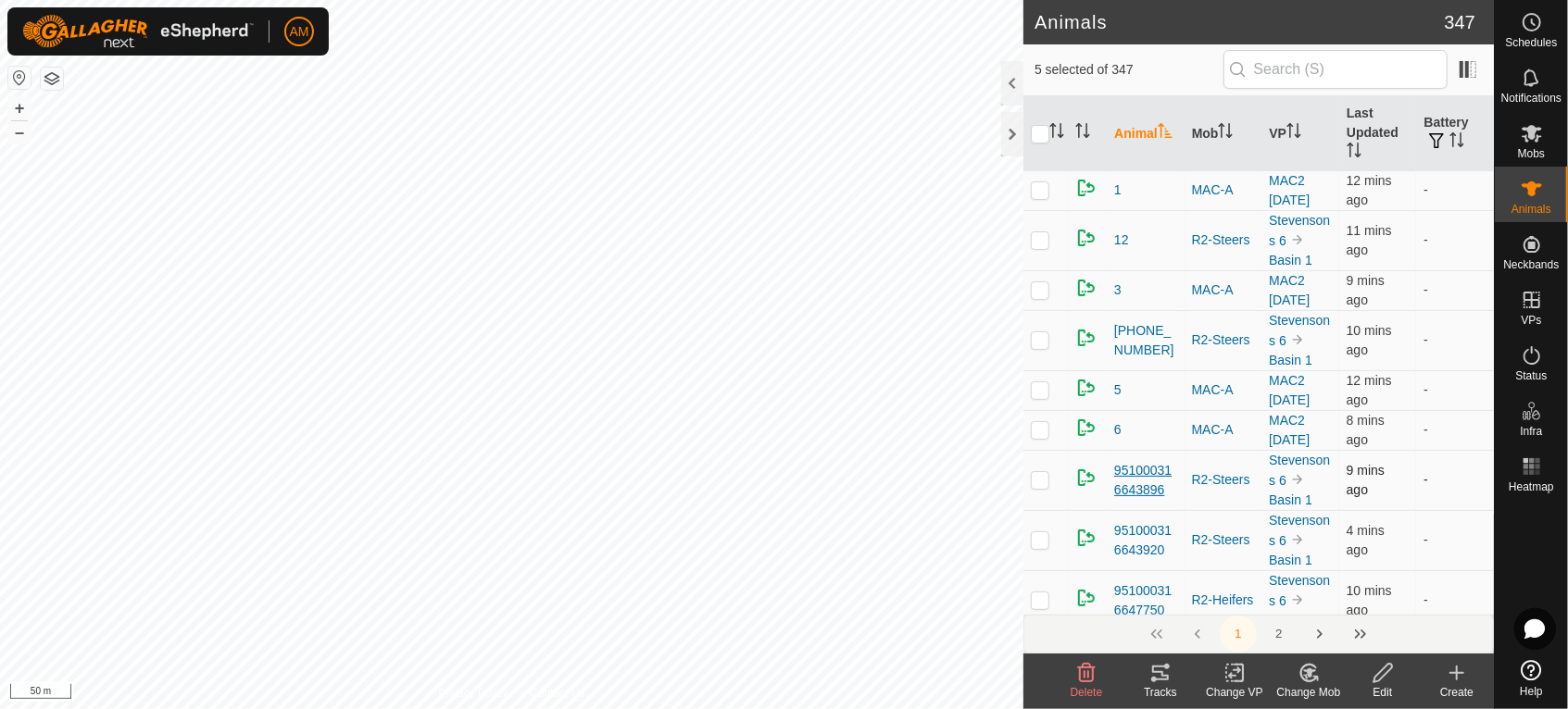
checkbox input "true"
click at [1224, 678] on icon at bounding box center [1235, 673] width 23 height 22
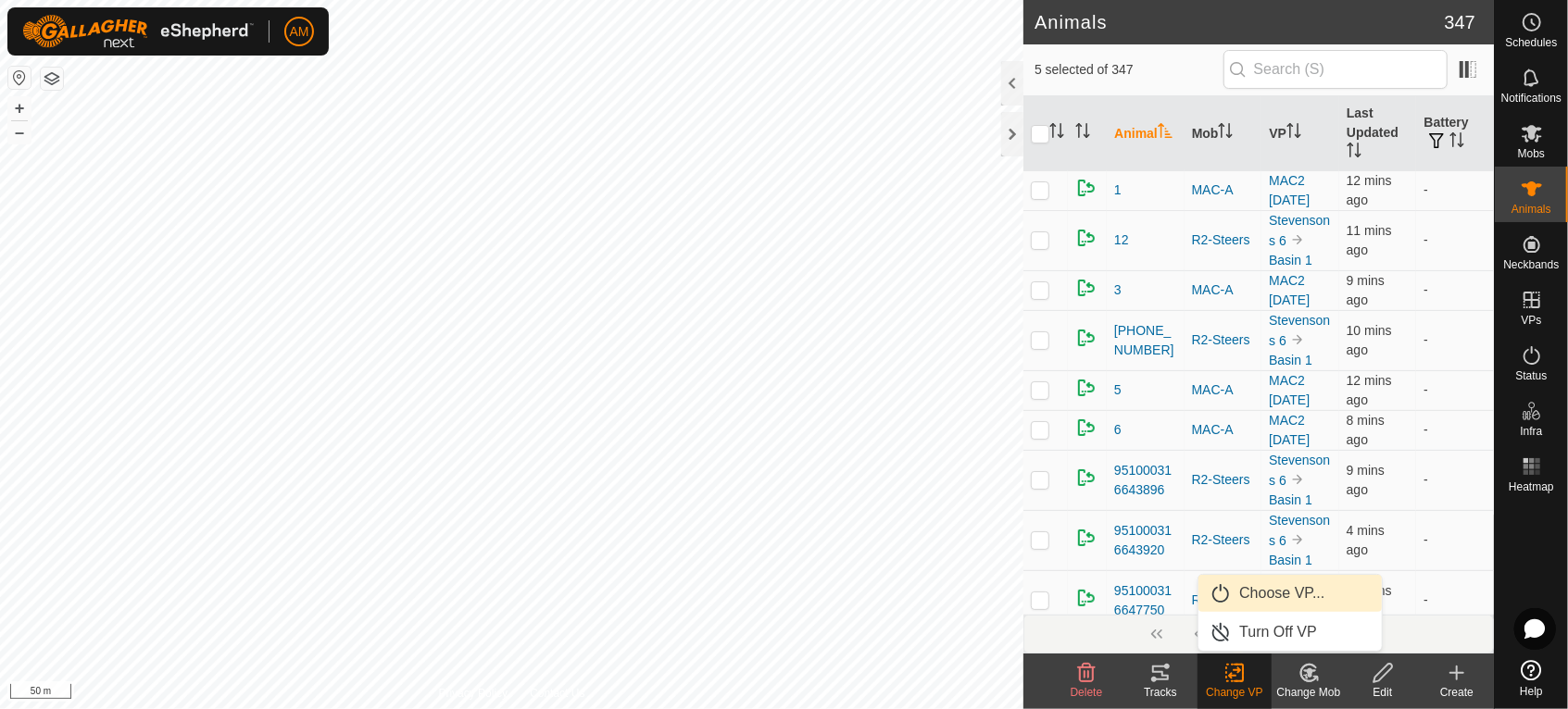
click at [1272, 599] on link "Choose VP..." at bounding box center [1290, 593] width 183 height 37
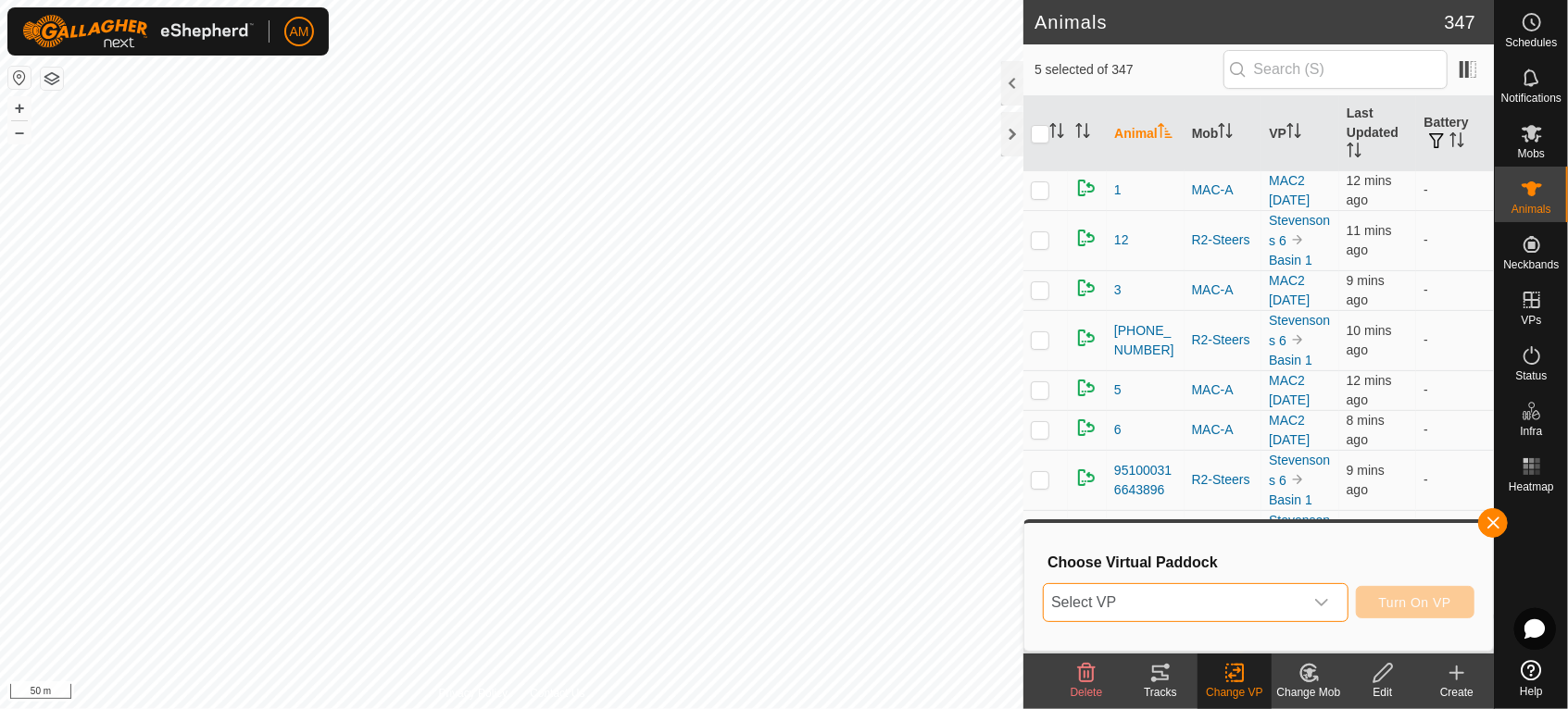
click at [1229, 596] on span "Select VP" at bounding box center [1174, 603] width 259 height 37
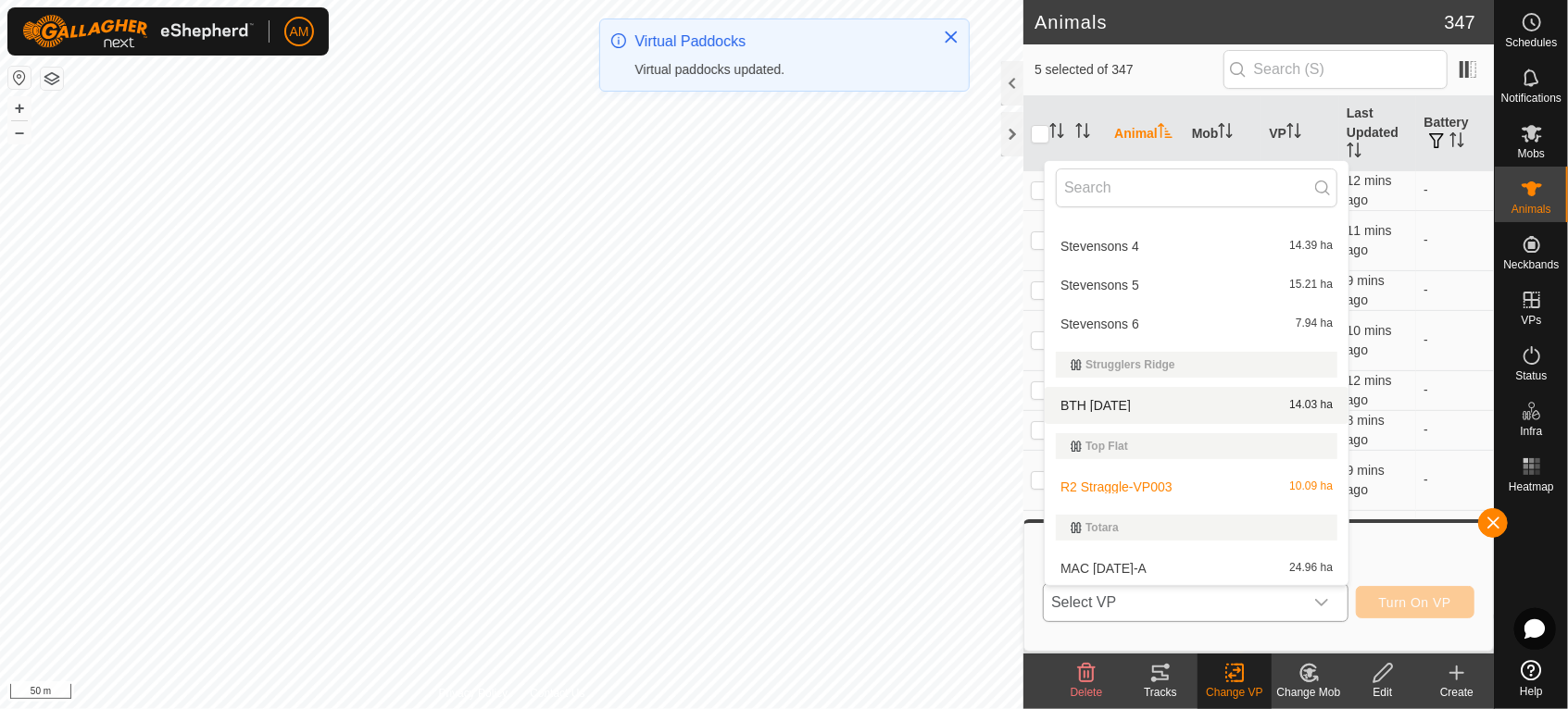
scroll to position [906, 0]
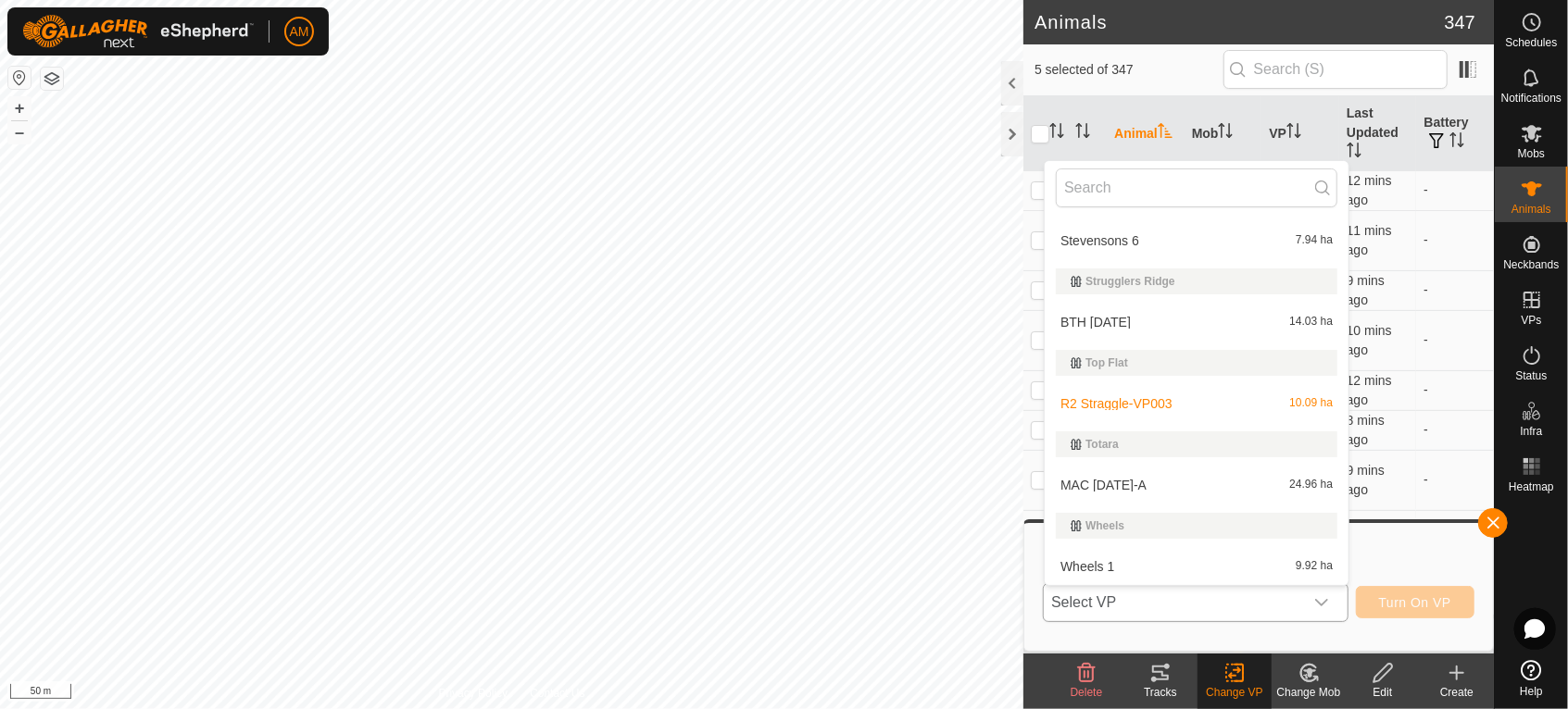
click at [1127, 555] on li "Wheels 1 9.92 ha" at bounding box center [1197, 566] width 304 height 37
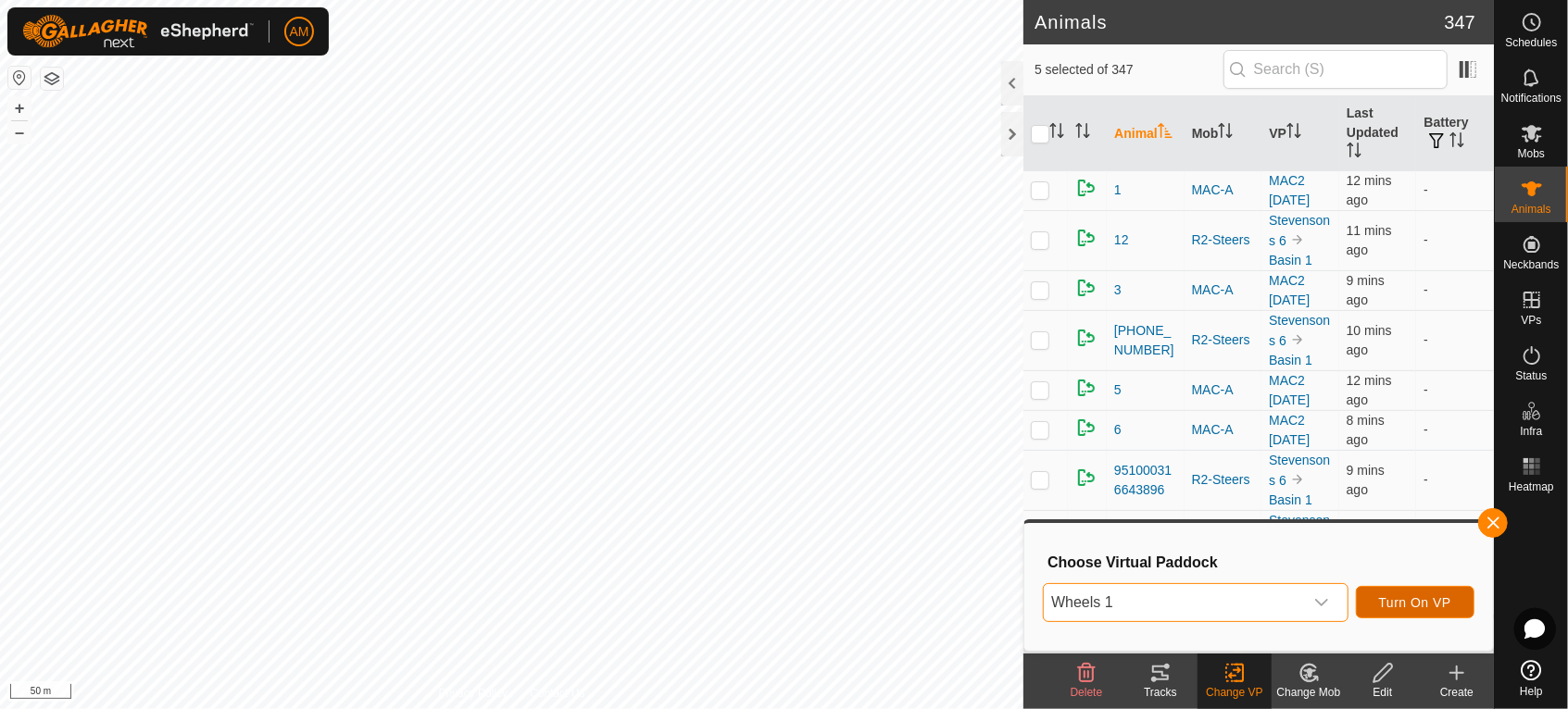
click at [1388, 610] on button "Turn On VP" at bounding box center [1415, 603] width 119 height 33
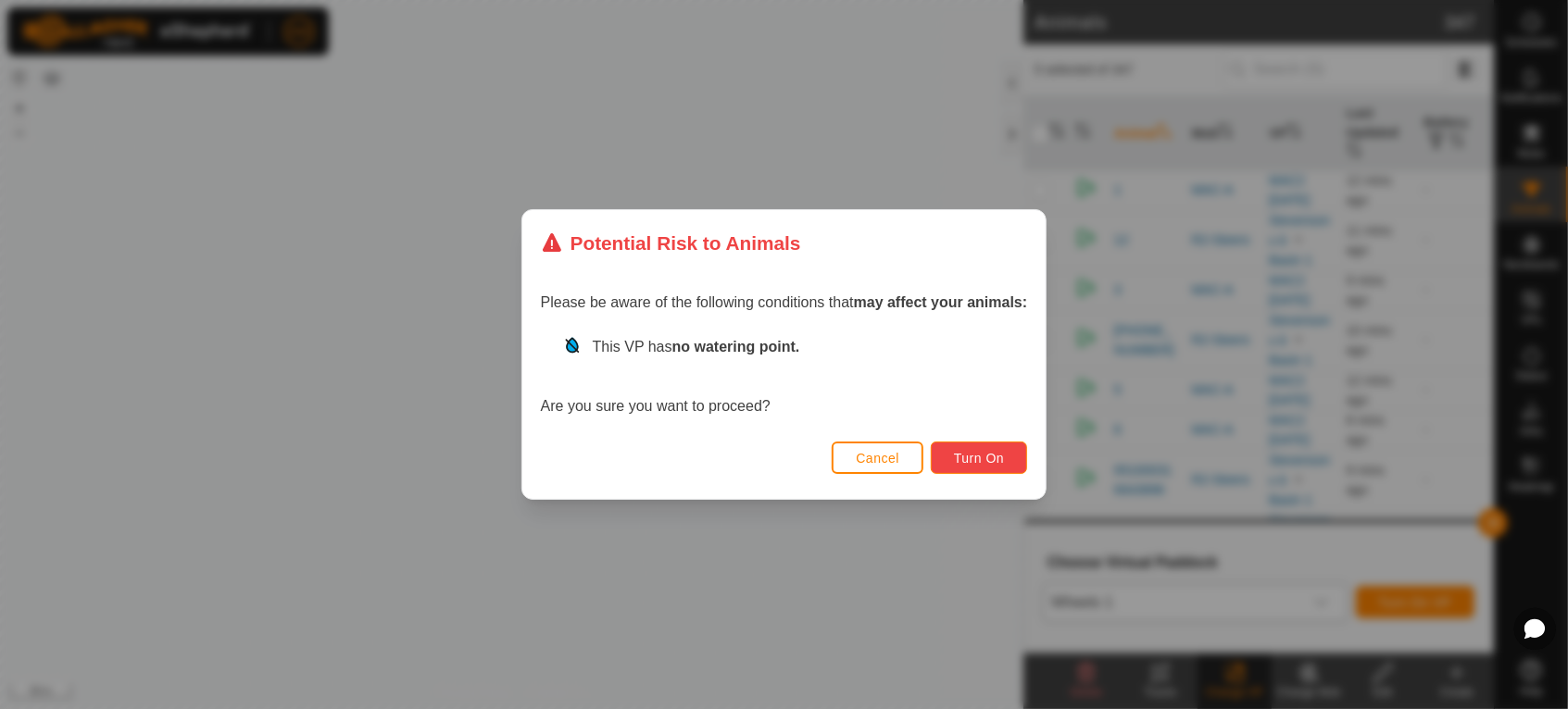
click at [998, 469] on button "Turn On" at bounding box center [979, 458] width 96 height 33
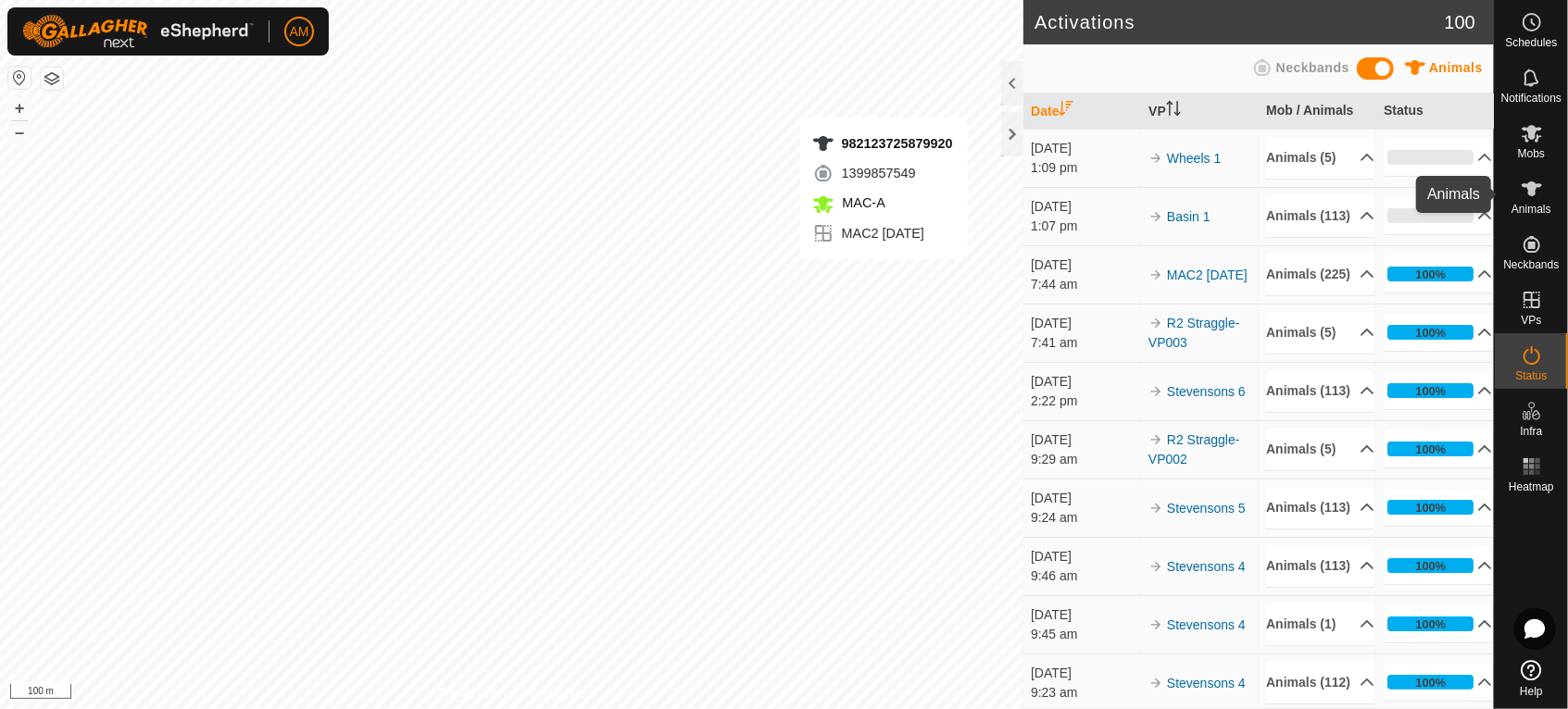
click at [1543, 204] on span "Animals" at bounding box center [1531, 209] width 39 height 12
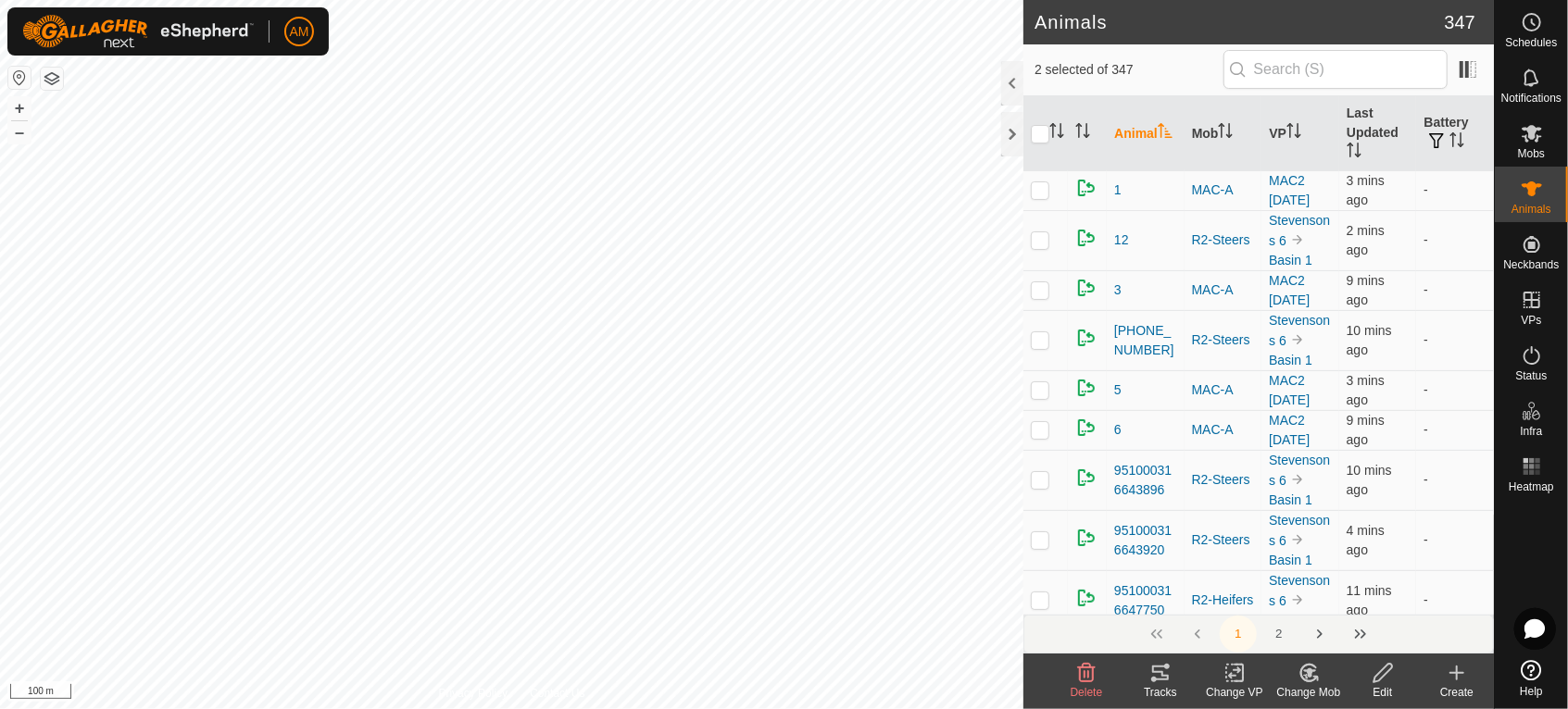
click at [1235, 681] on icon at bounding box center [1238, 673] width 9 height 16
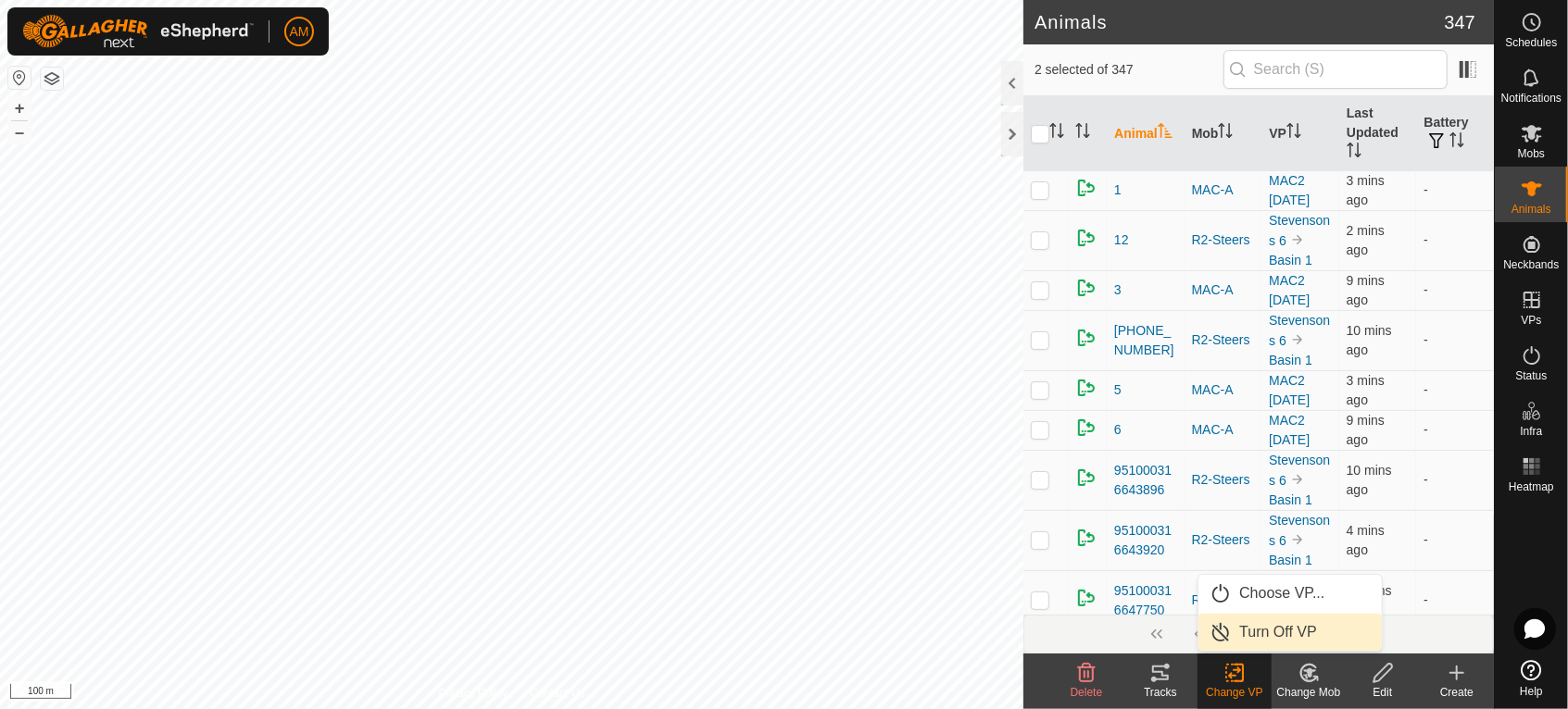
click at [1259, 612] on ul "Choose VP... Turn Off VP" at bounding box center [1290, 612] width 183 height 76
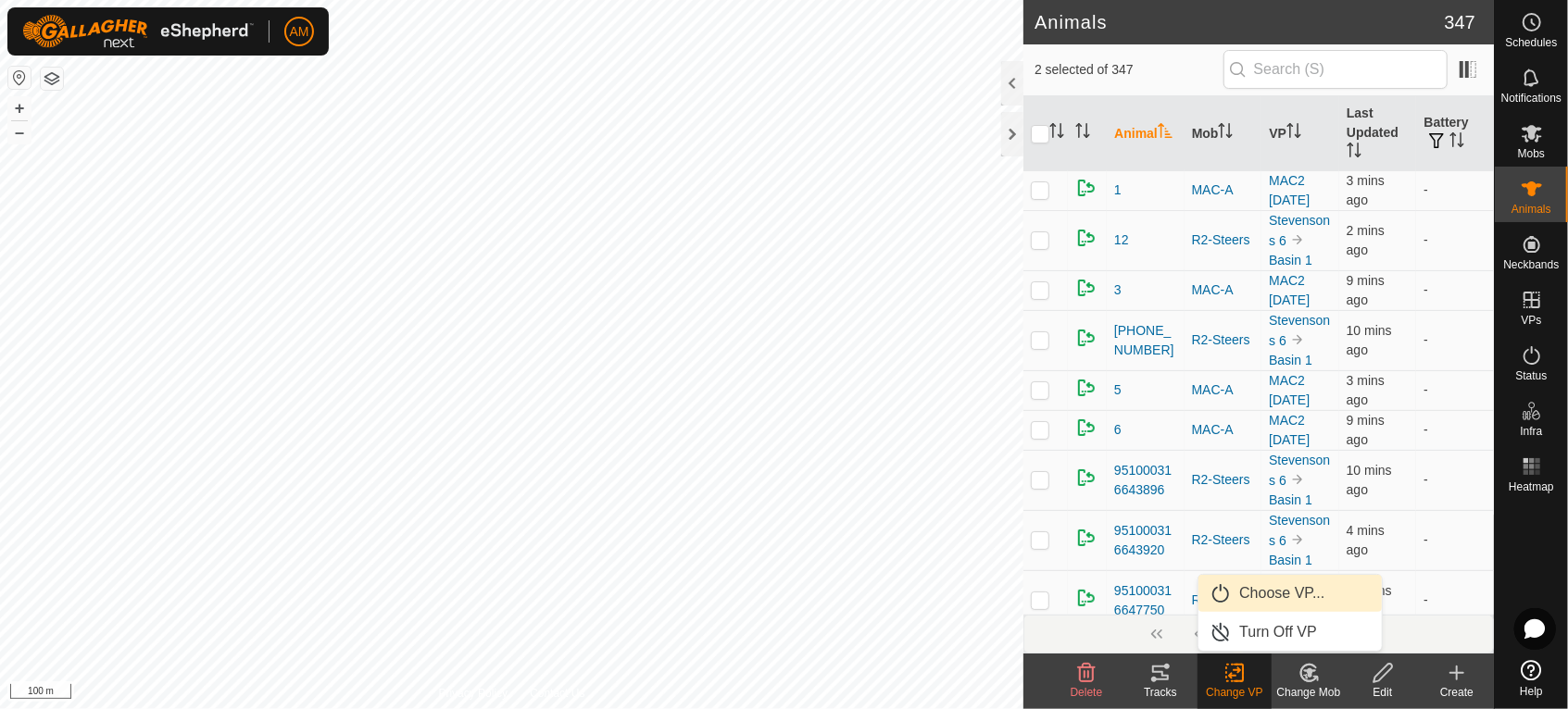
click at [1260, 600] on link "Choose VP..." at bounding box center [1290, 593] width 183 height 37
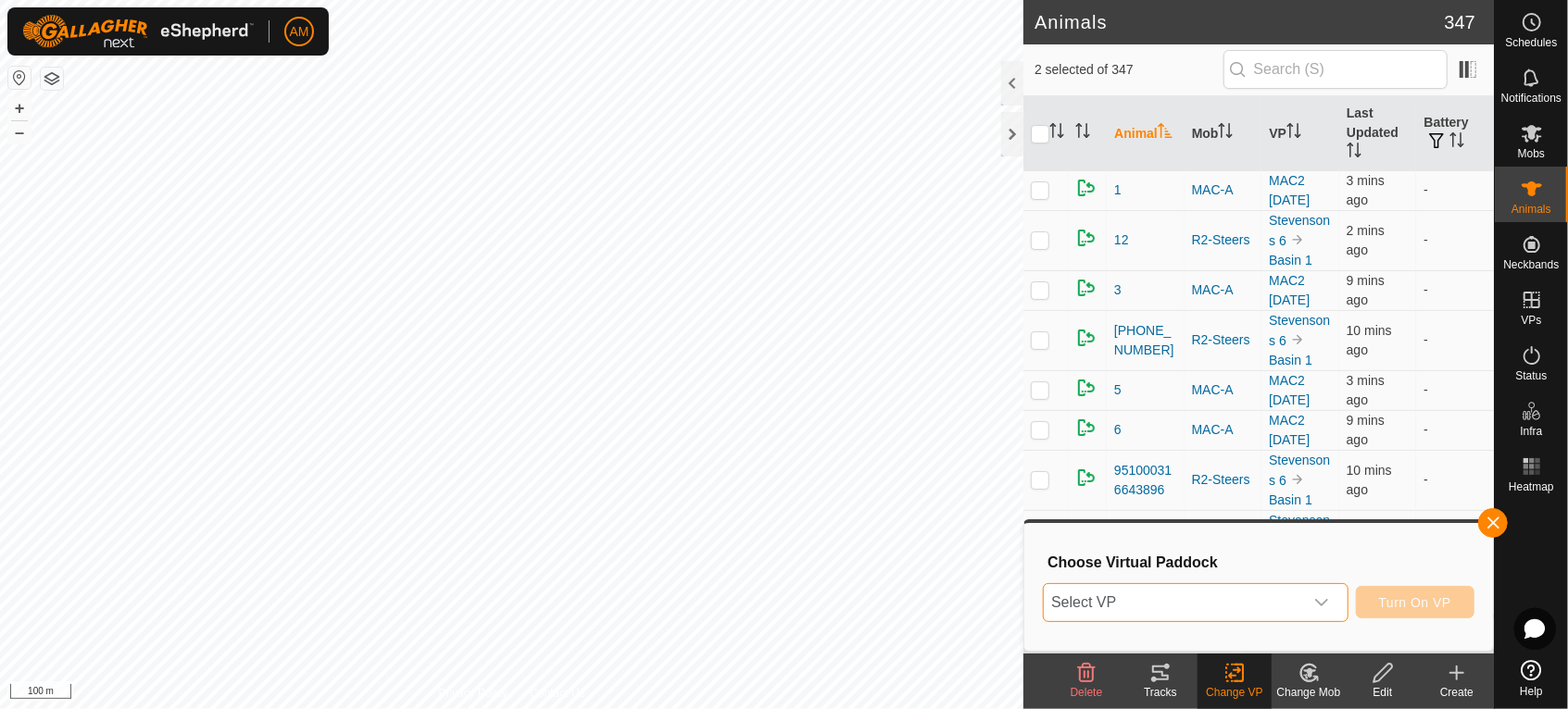
click at [1259, 606] on span "Select VP" at bounding box center [1174, 603] width 259 height 37
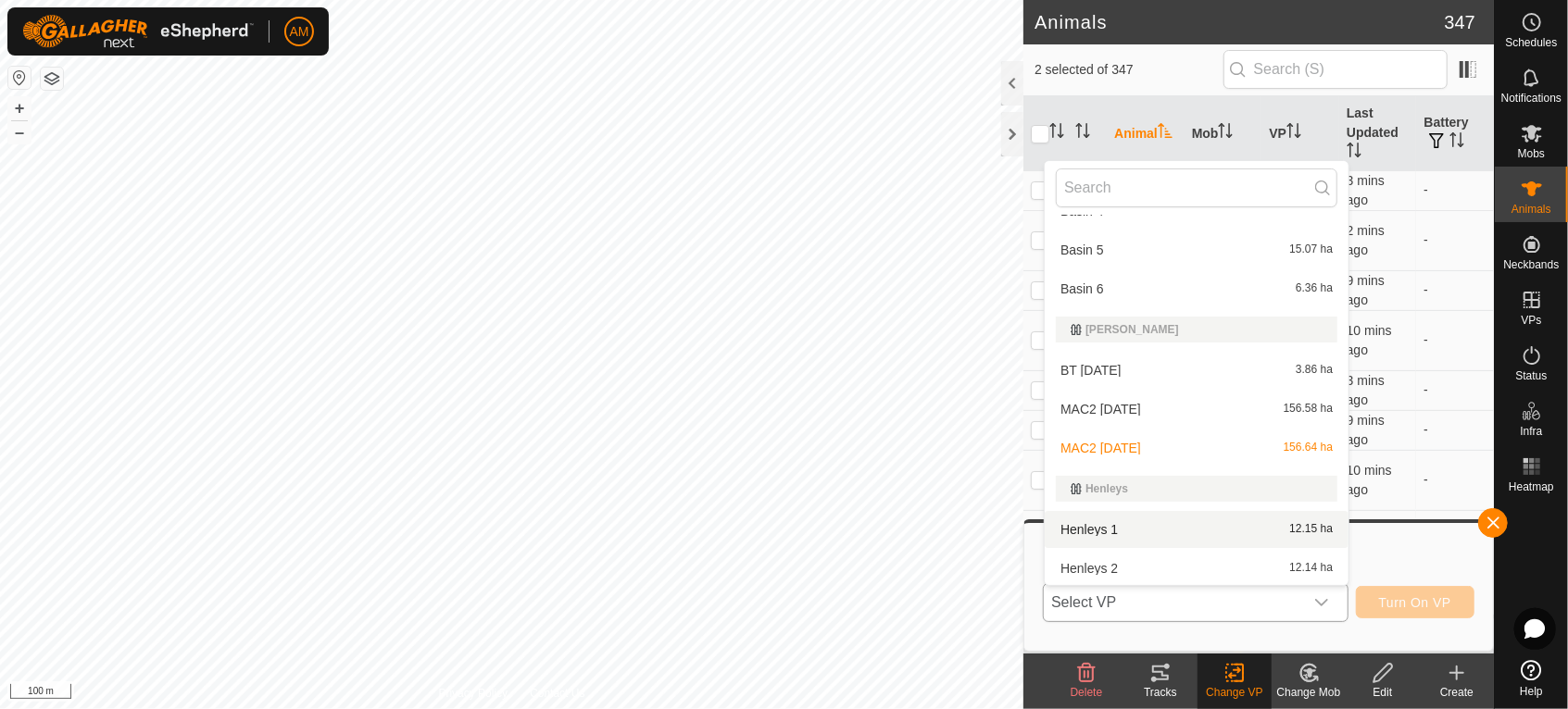
scroll to position [185, 0]
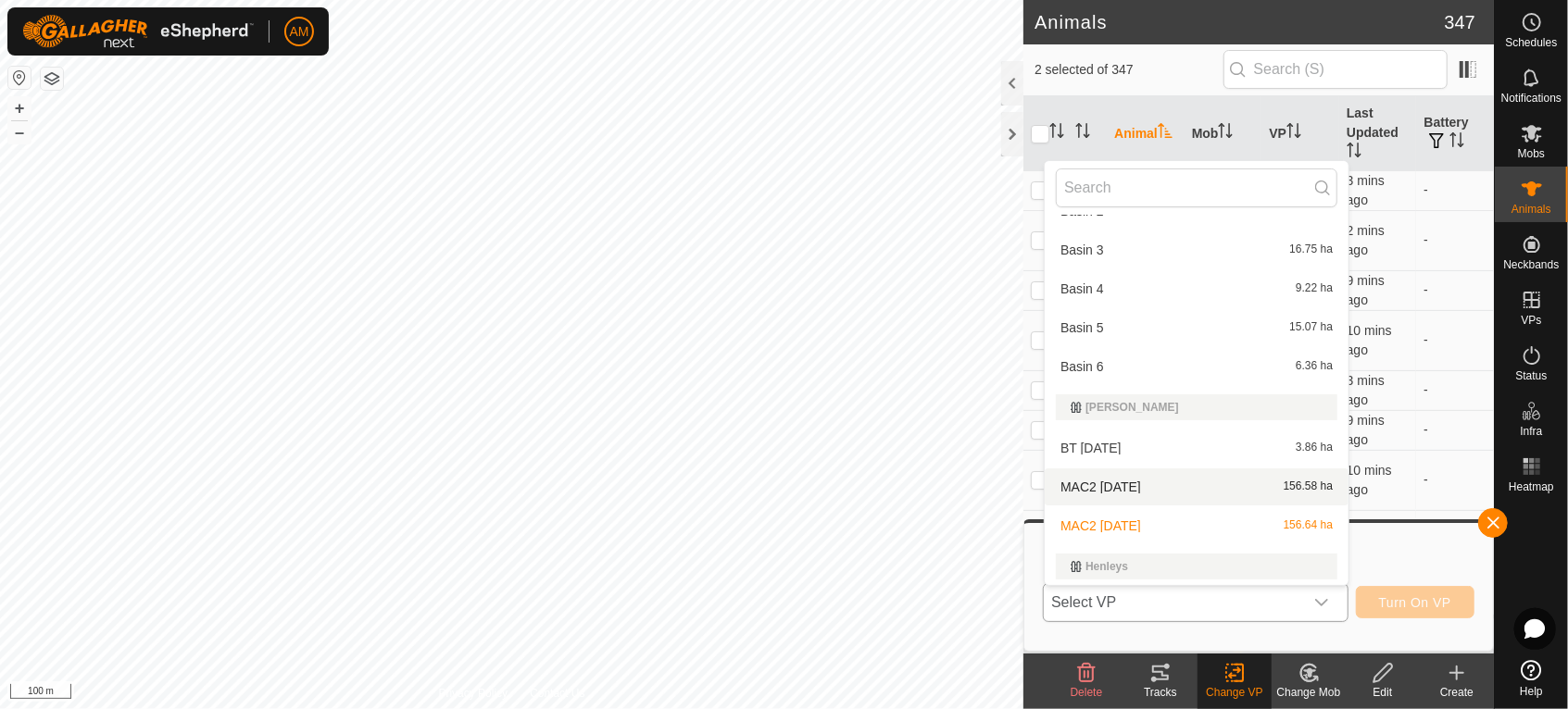
drag, startPoint x: 1121, startPoint y: 521, endPoint x: 1129, endPoint y: 490, distance: 32.0
click at [1129, 490] on ul "Airstrip R2 Straggle-VP002 6.87 ha [GEOGRAPHIC_DATA] 1 9.58 ha Basin 2 9.57 ha …" at bounding box center [1197, 668] width 304 height 1276
click at [1222, 493] on li "MAC2 [DATE] 156.58 ha" at bounding box center [1197, 486] width 304 height 37
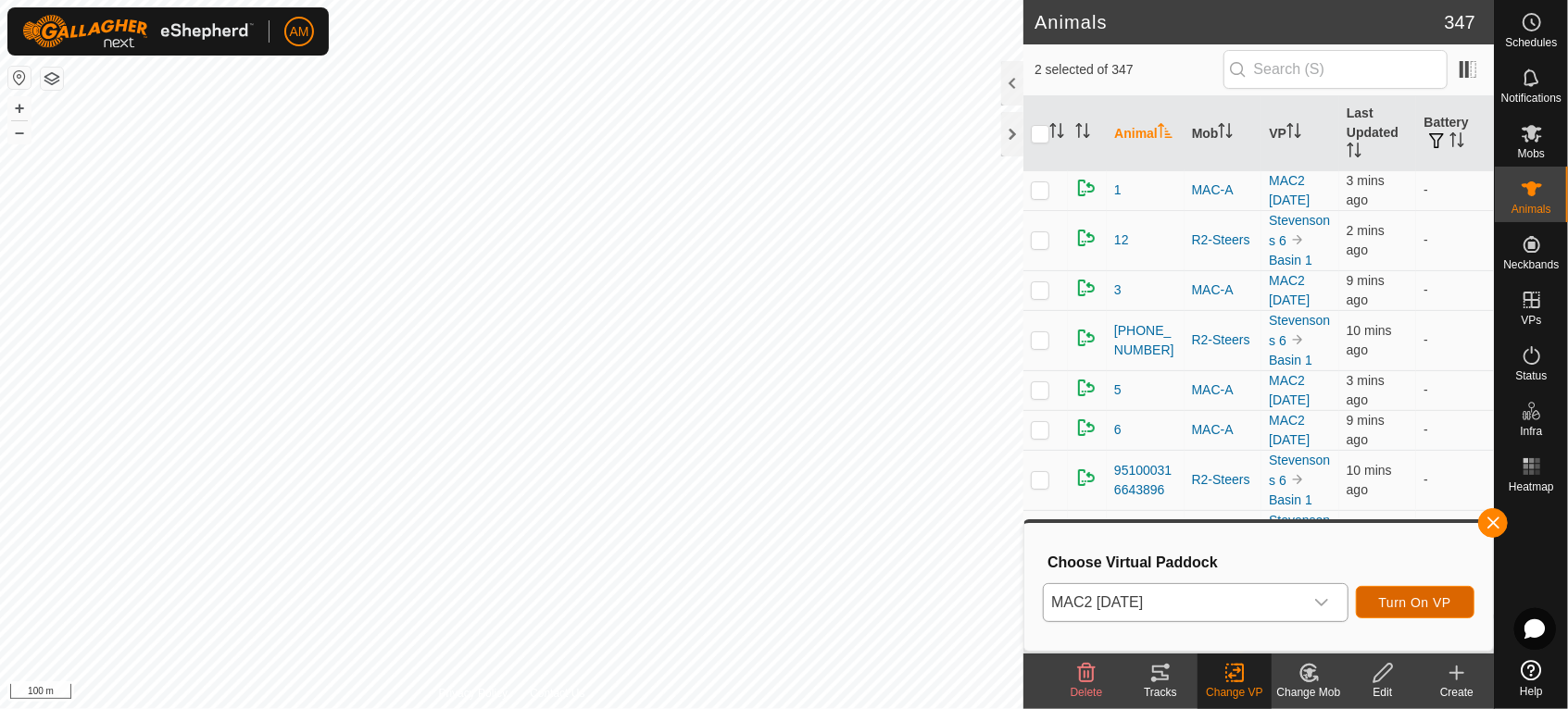
click at [1418, 597] on span "Turn On VP" at bounding box center [1414, 603] width 72 height 14
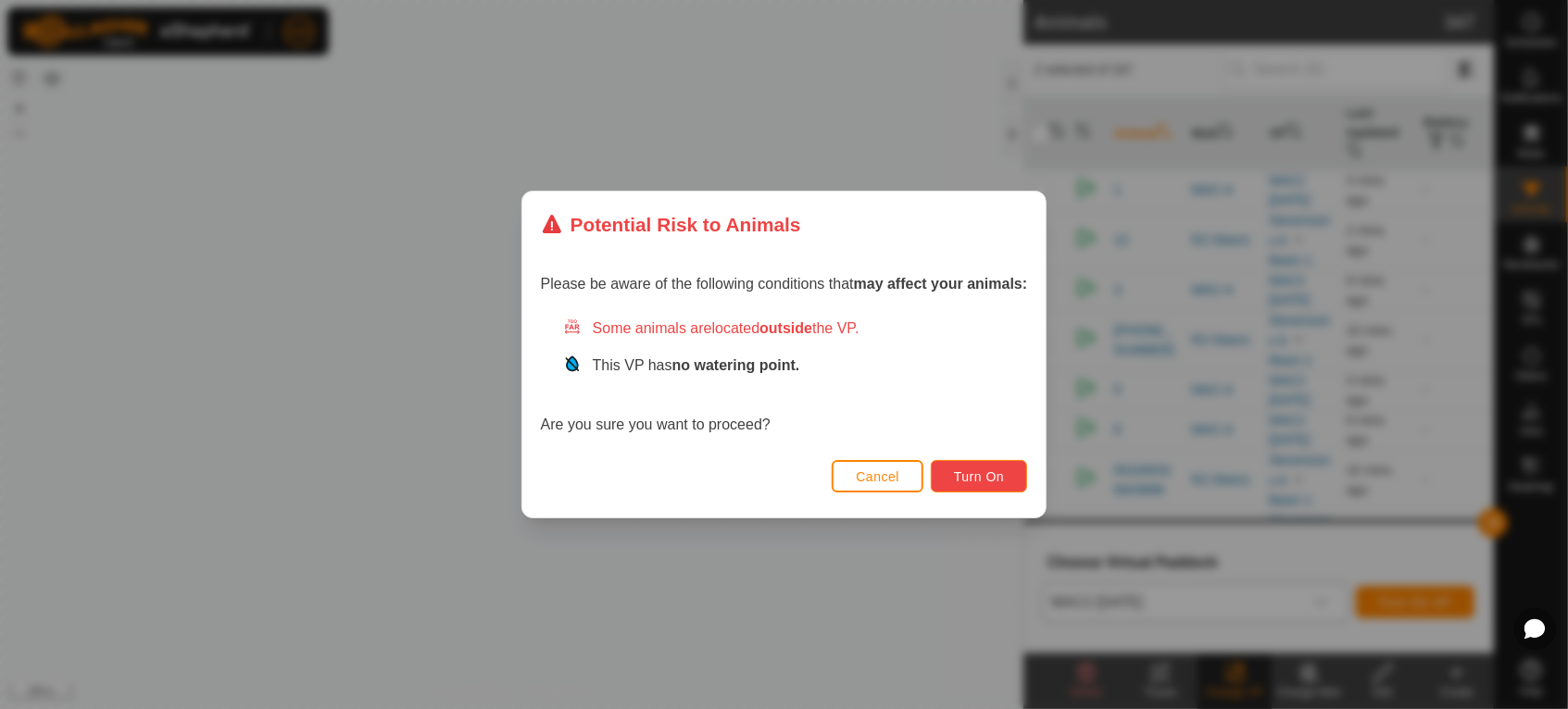
click at [1002, 476] on span "Turn On" at bounding box center [979, 476] width 50 height 14
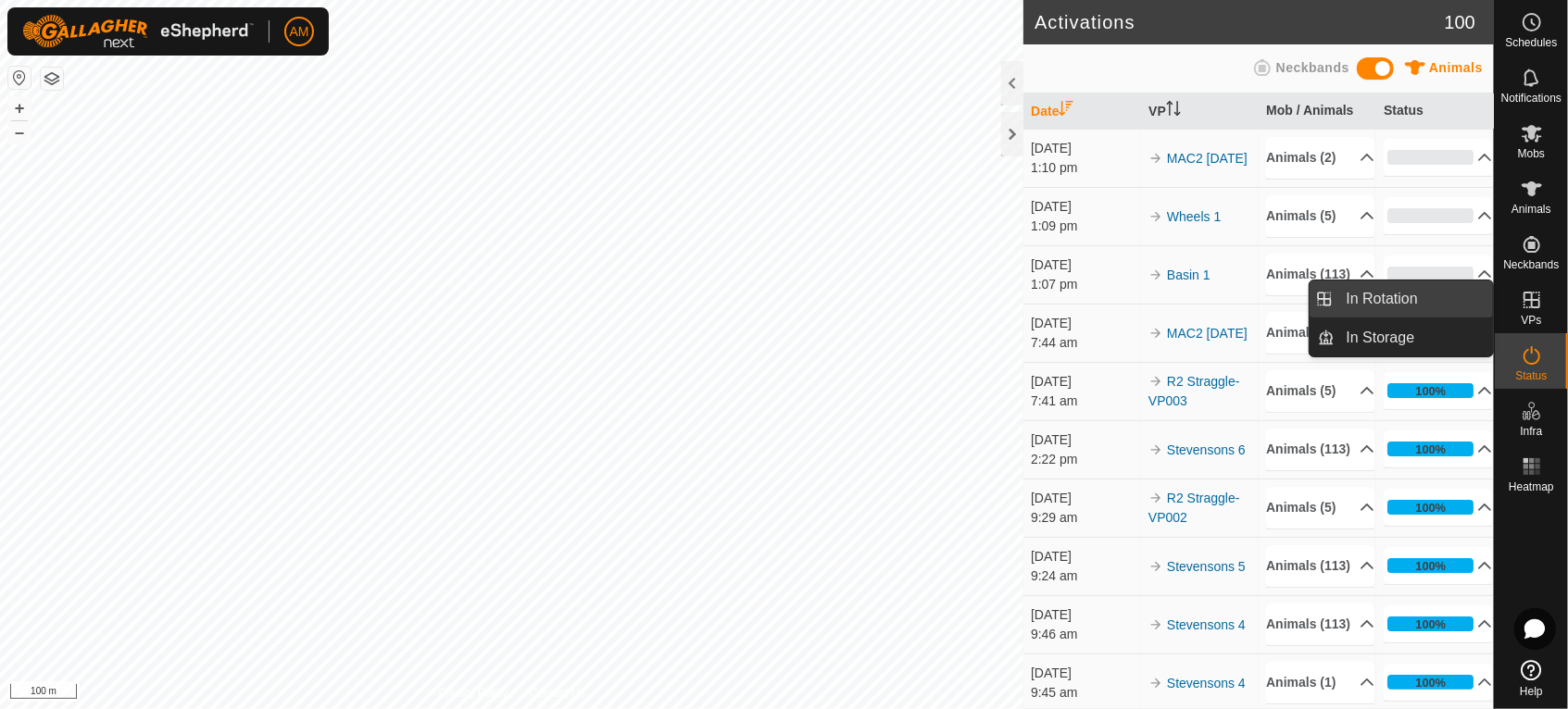
click at [1478, 307] on link "In Rotation" at bounding box center [1414, 298] width 158 height 37
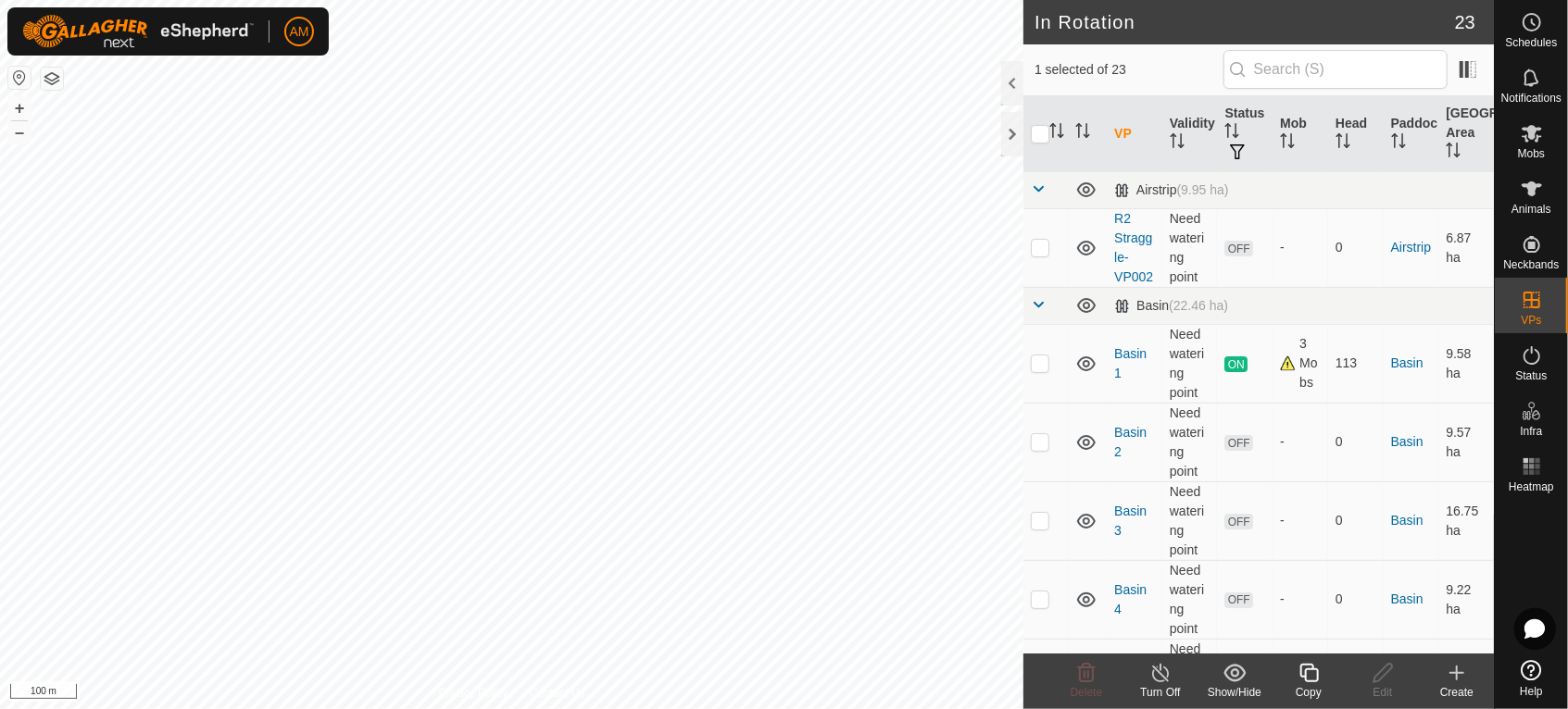
click at [1449, 662] on icon at bounding box center [1457, 673] width 22 height 22
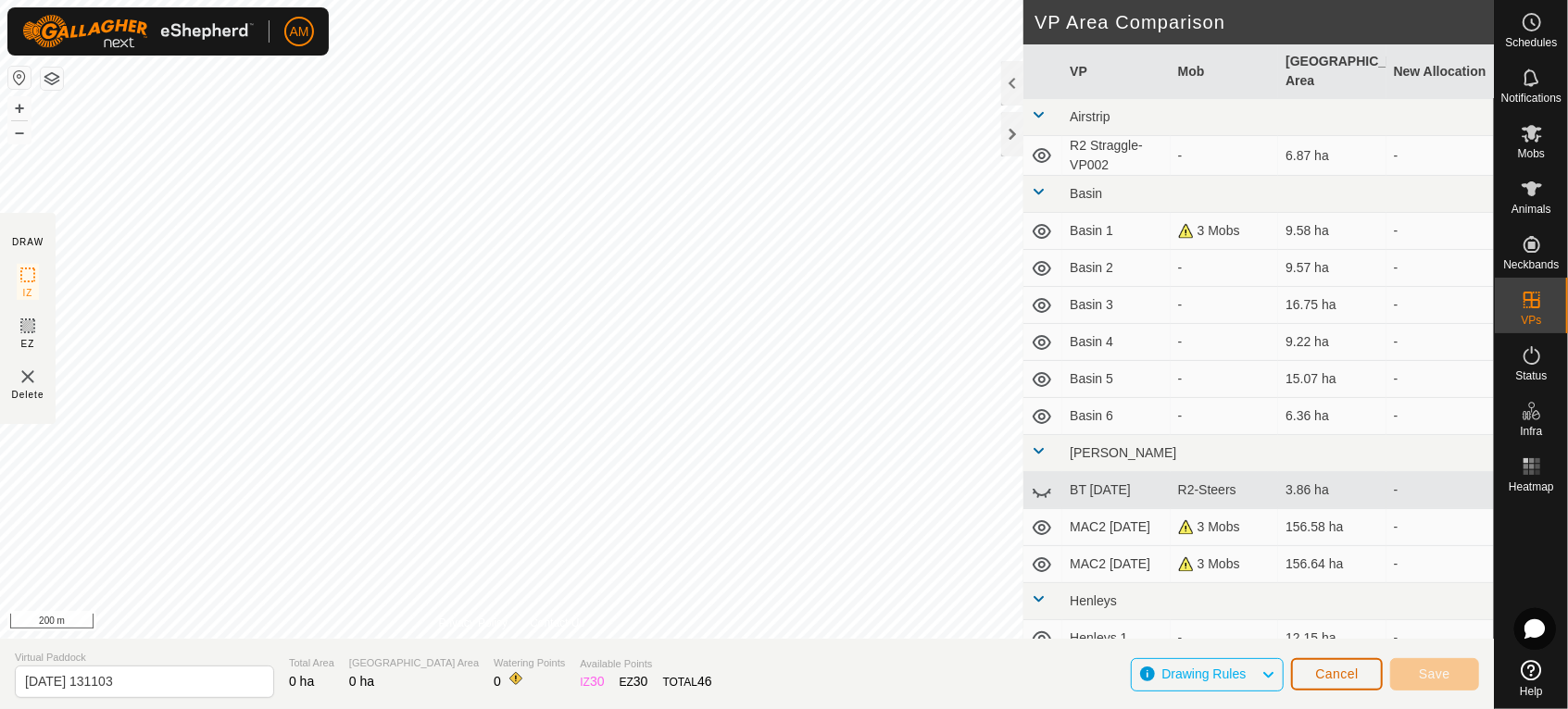
click at [1347, 676] on span "Cancel" at bounding box center [1336, 674] width 43 height 14
